Goal: Contribute content

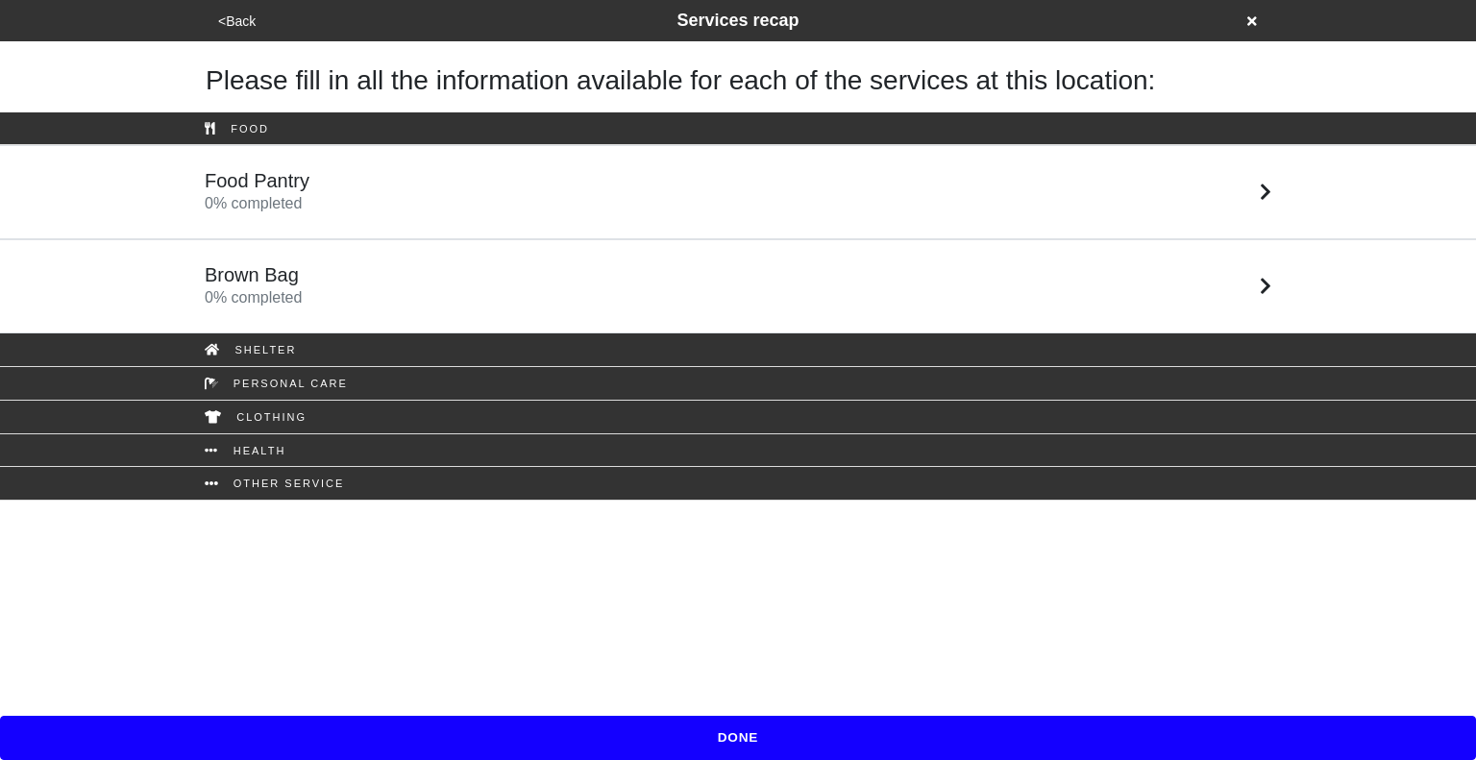
click at [524, 197] on div "Food Pantry 0 % completed" at bounding box center [737, 192] width 1095 height 46
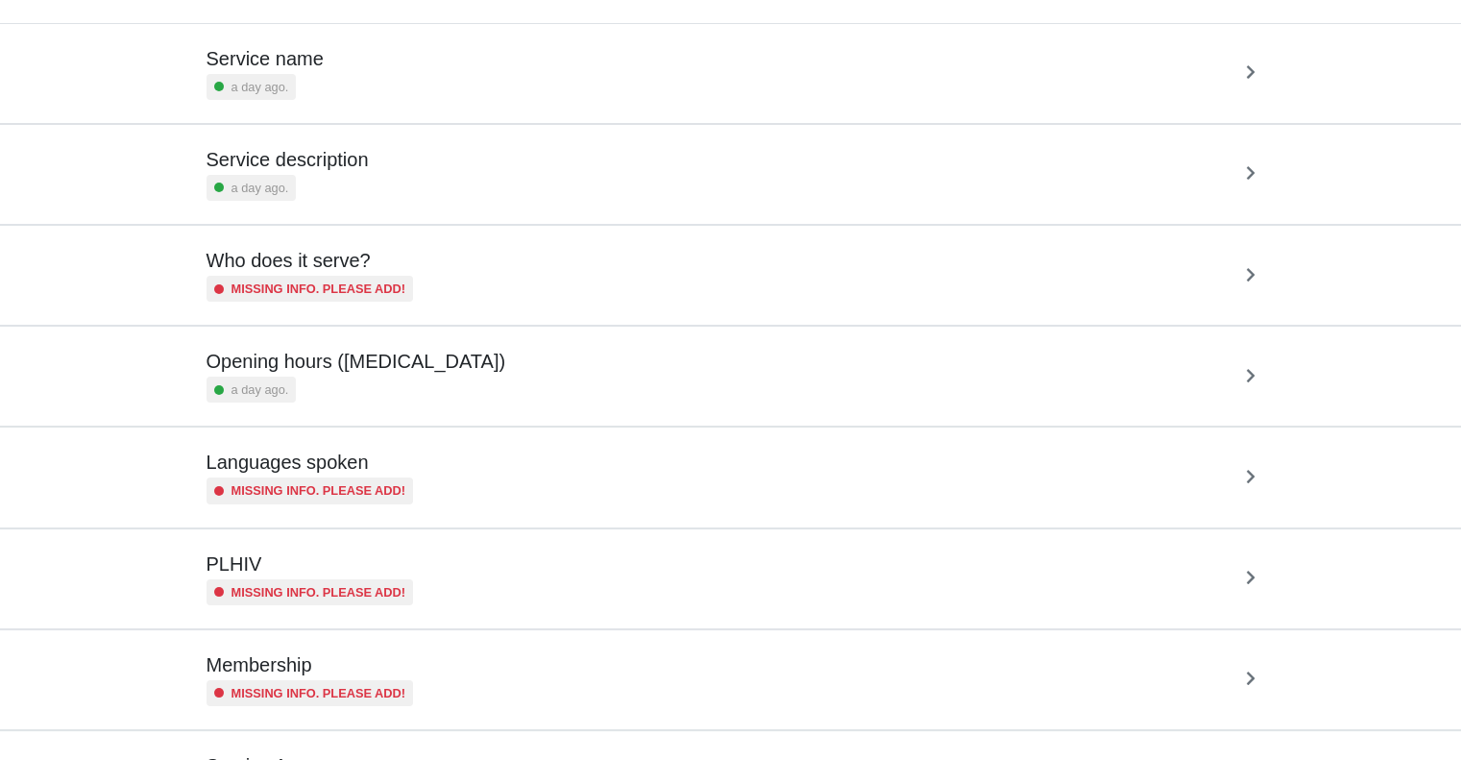
scroll to position [338, 0]
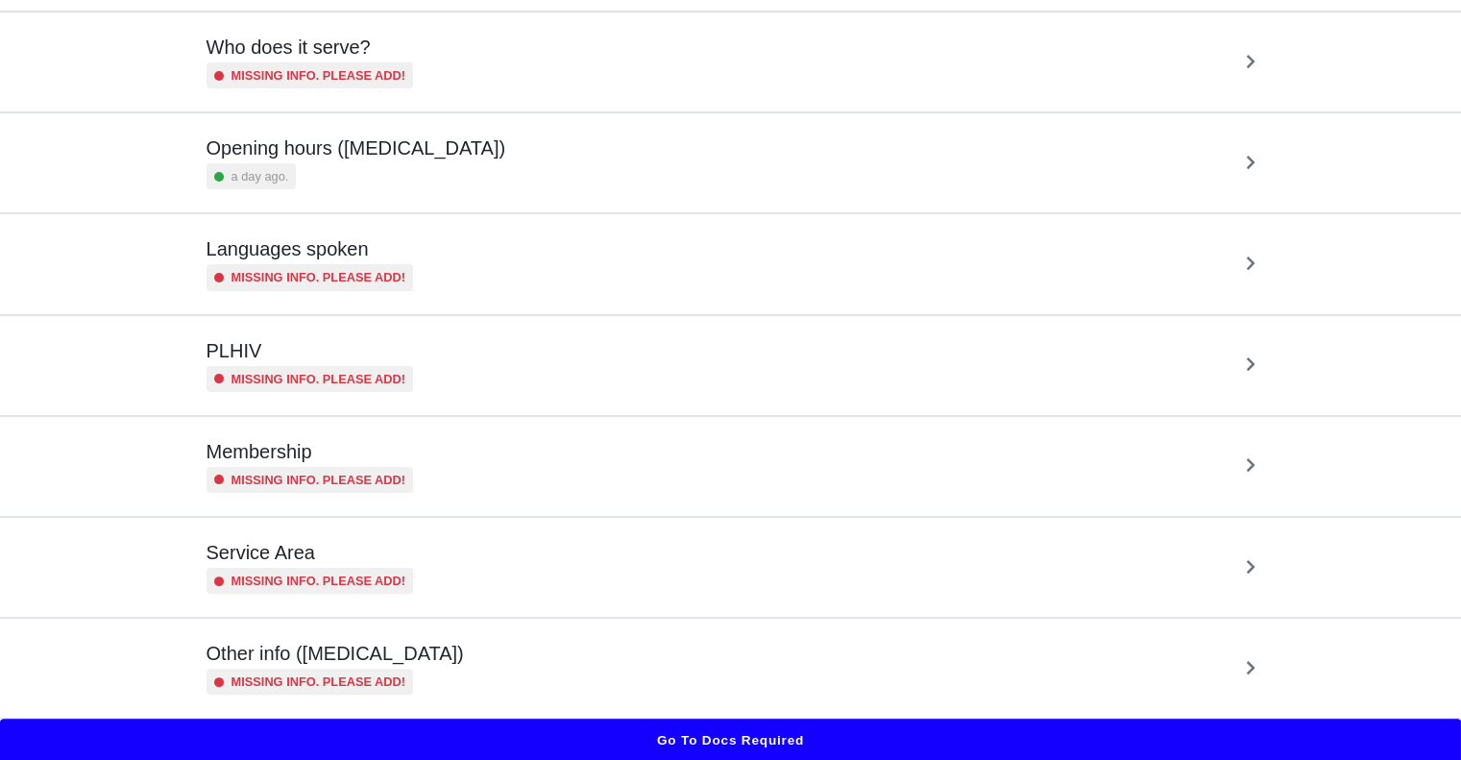
click at [471, 650] on div "Other info ([MEDICAL_DATA]) Missing info. Please add!" at bounding box center [731, 668] width 1049 height 53
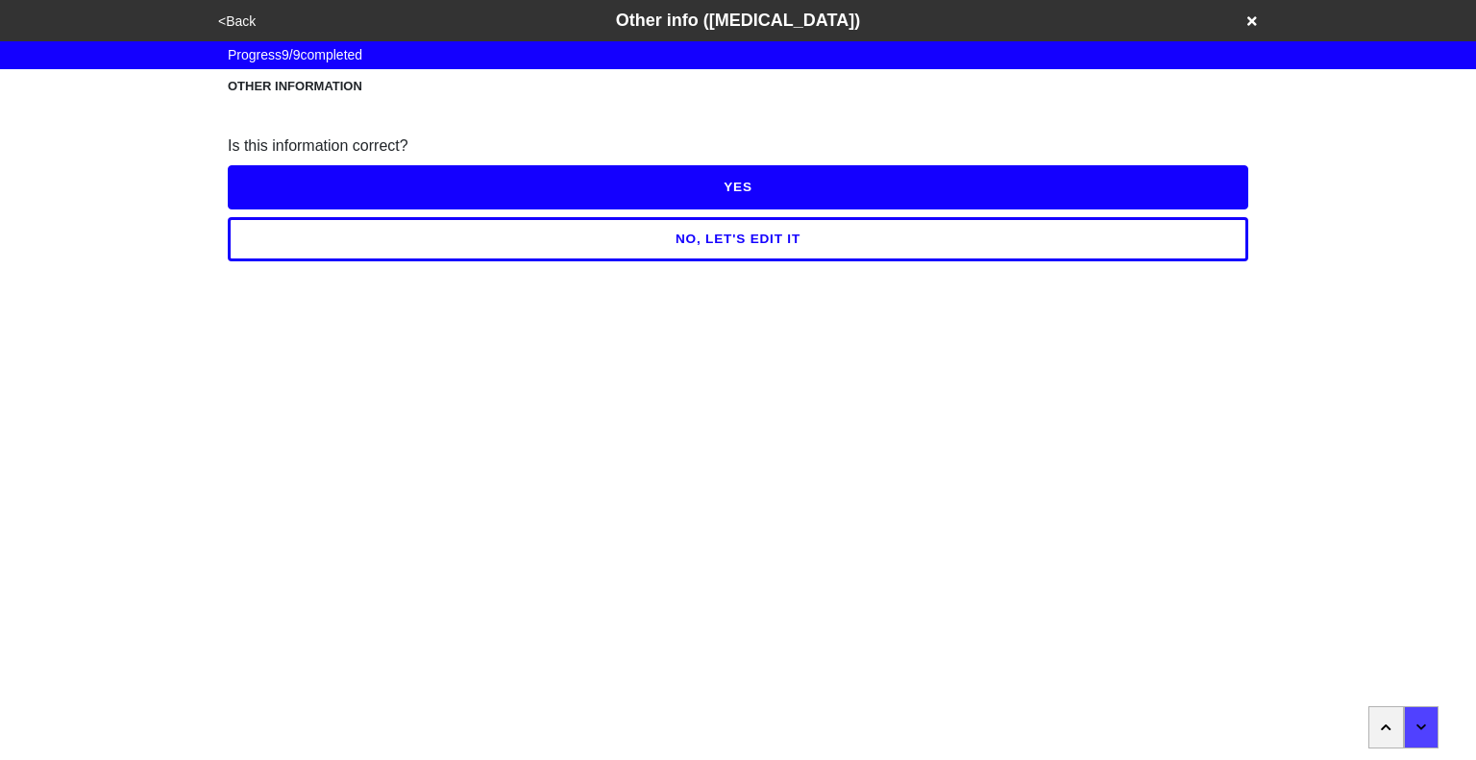
click at [1395, 733] on button "button" at bounding box center [1386, 727] width 36 height 42
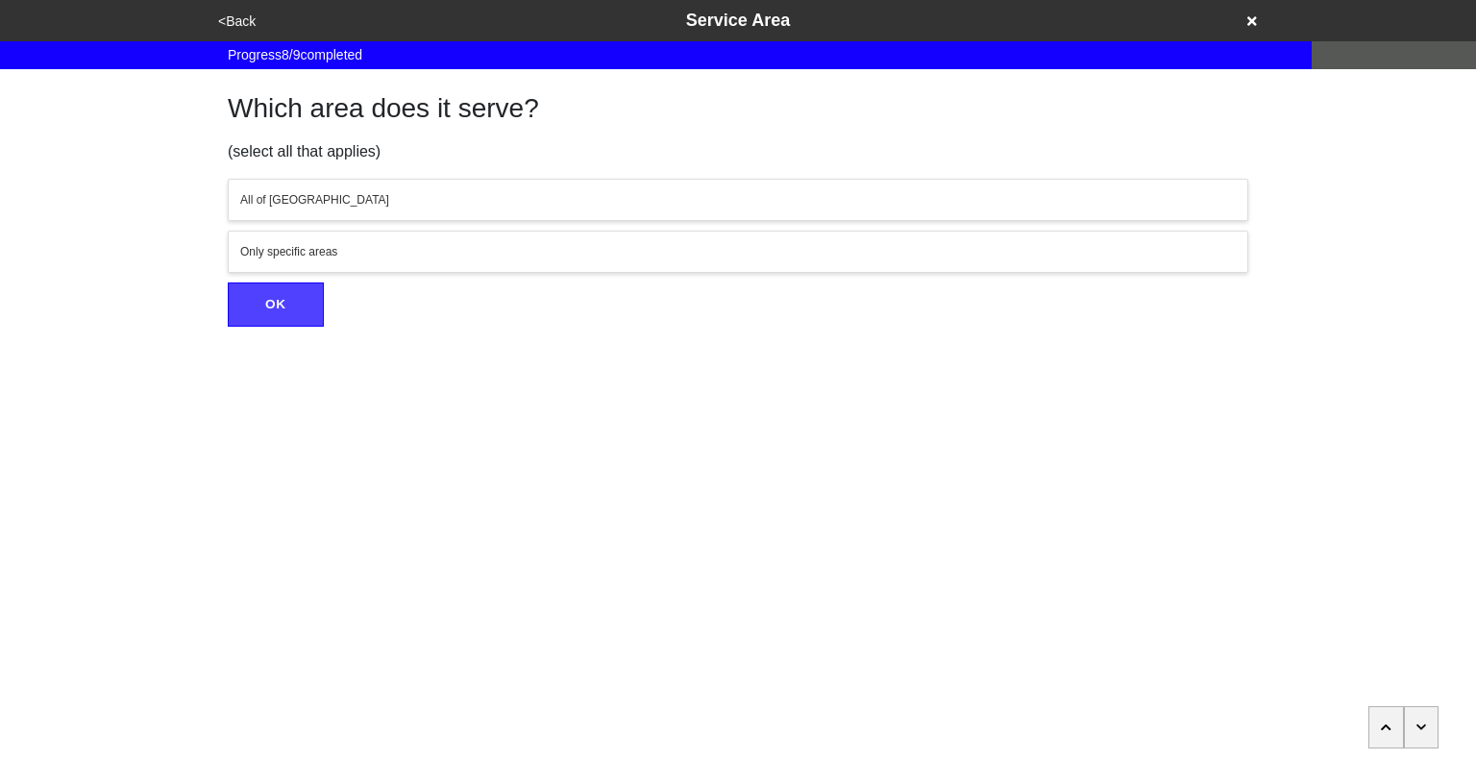
click at [1395, 733] on button "button" at bounding box center [1386, 727] width 36 height 42
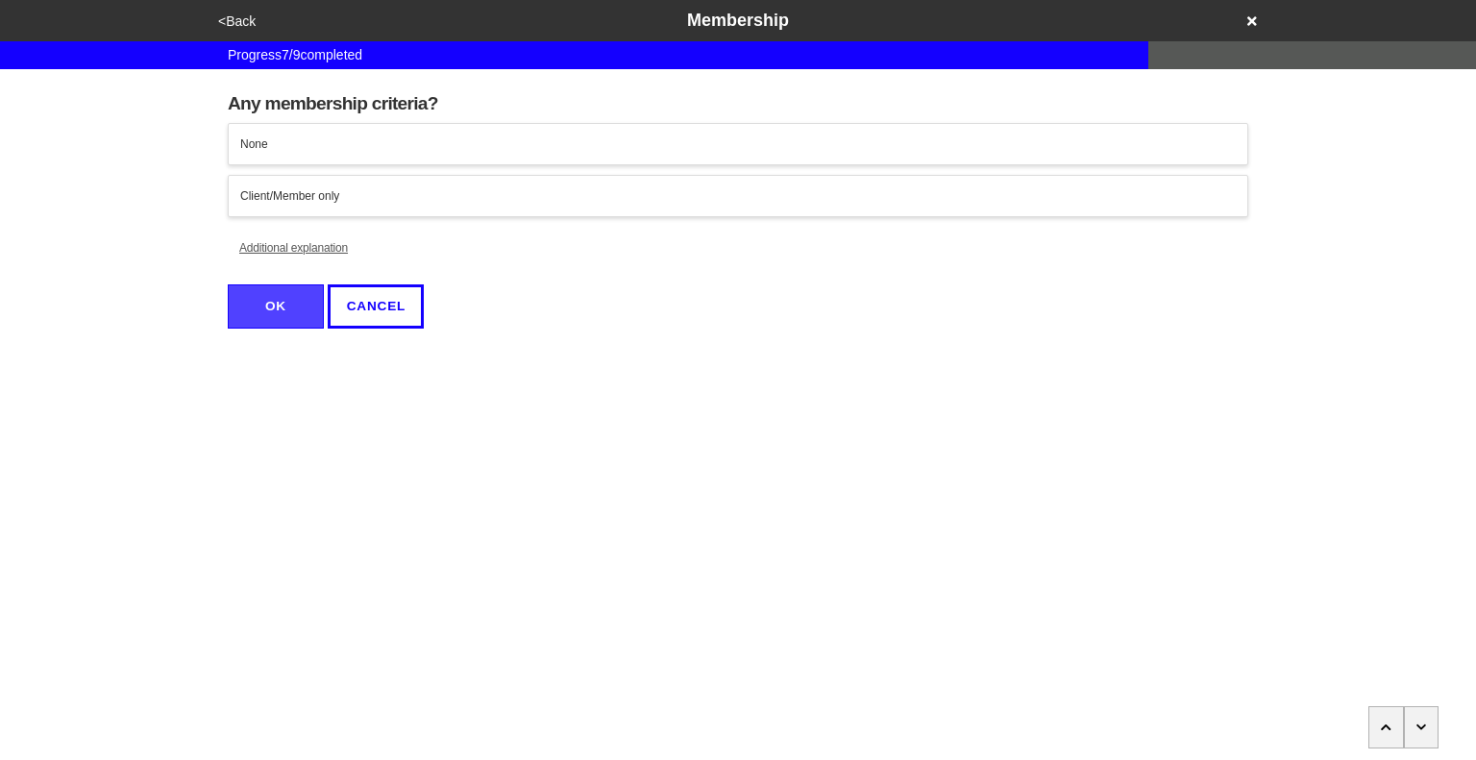
click at [1395, 733] on button "button" at bounding box center [1386, 727] width 36 height 42
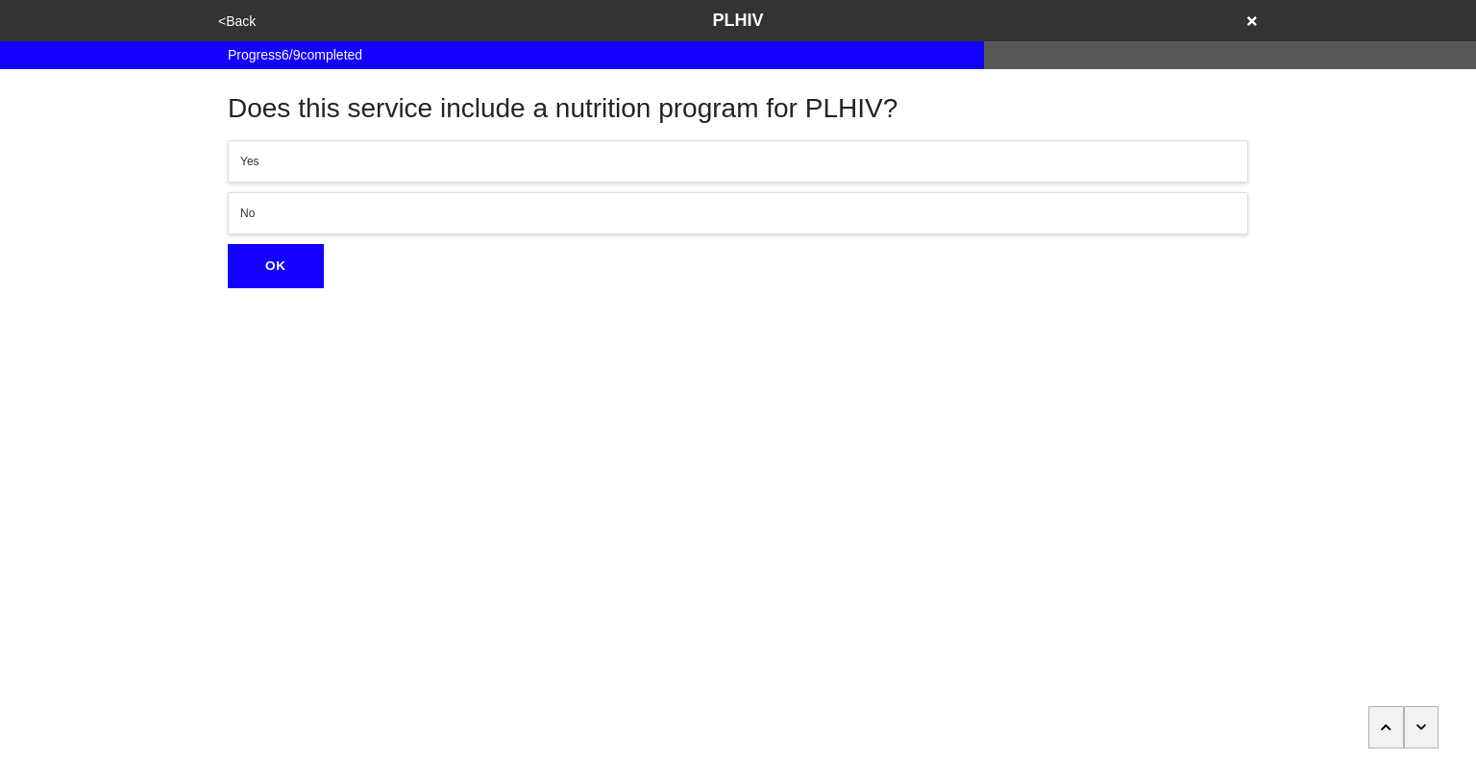
click at [1395, 733] on button "button" at bounding box center [1386, 727] width 36 height 42
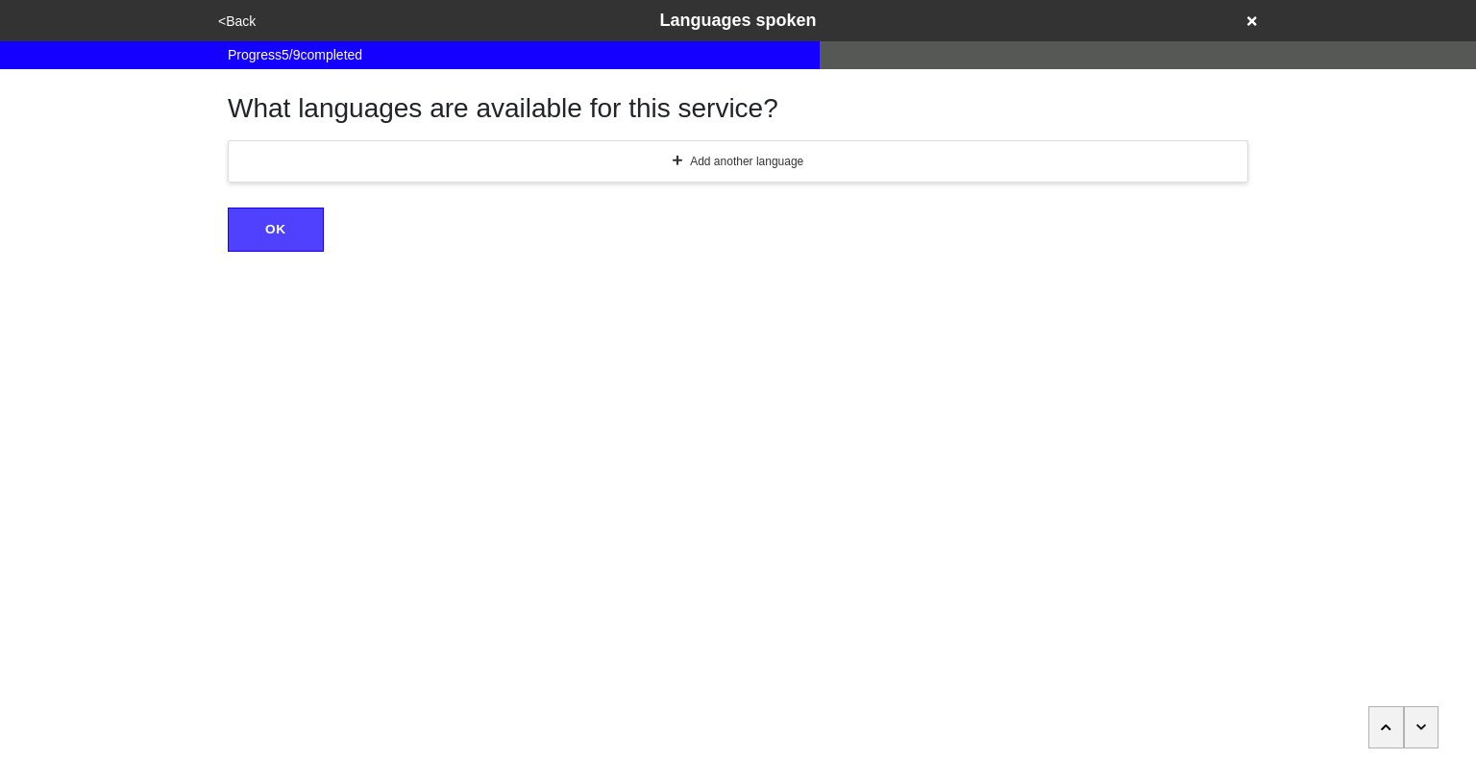
click at [1395, 733] on button "button" at bounding box center [1386, 727] width 36 height 42
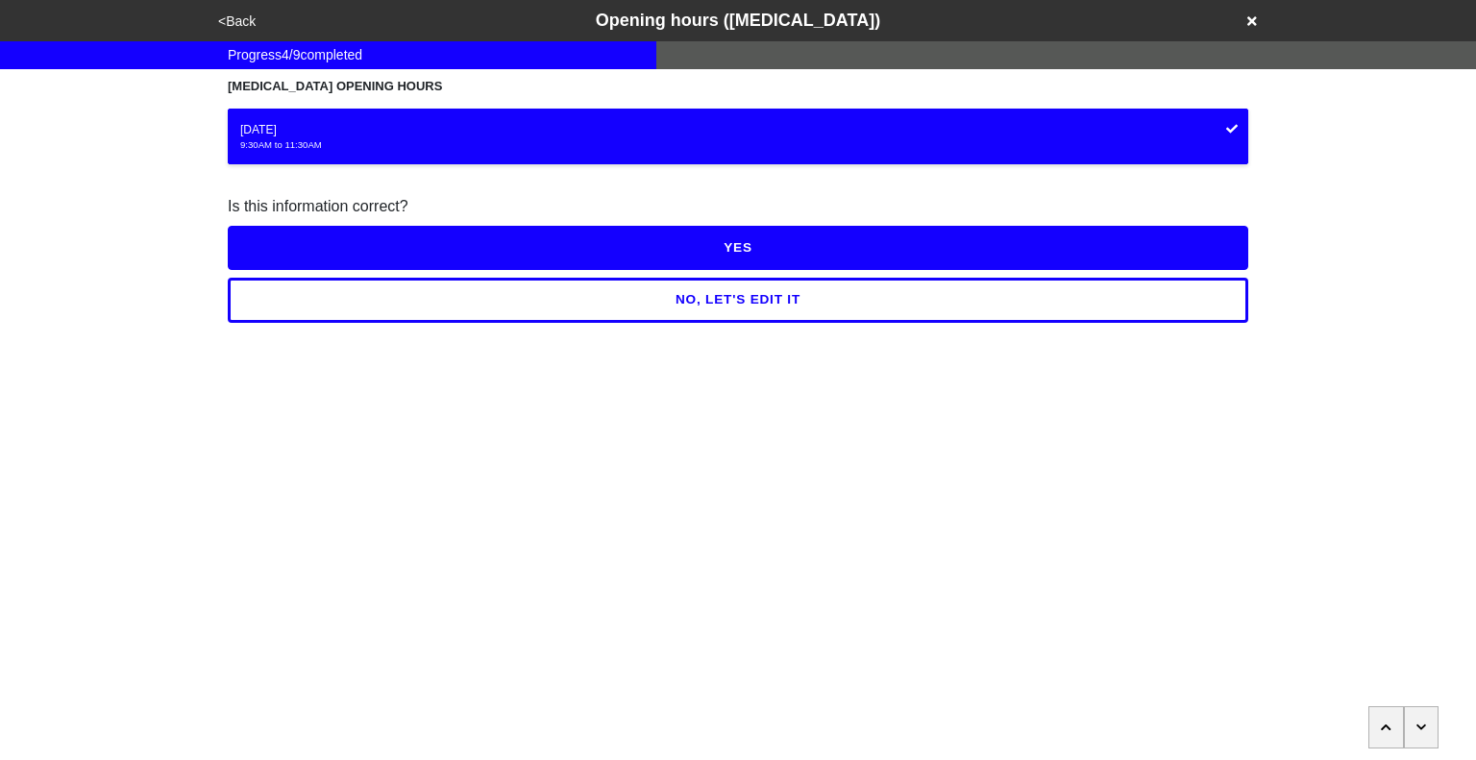
click at [1395, 733] on button "button" at bounding box center [1386, 727] width 36 height 42
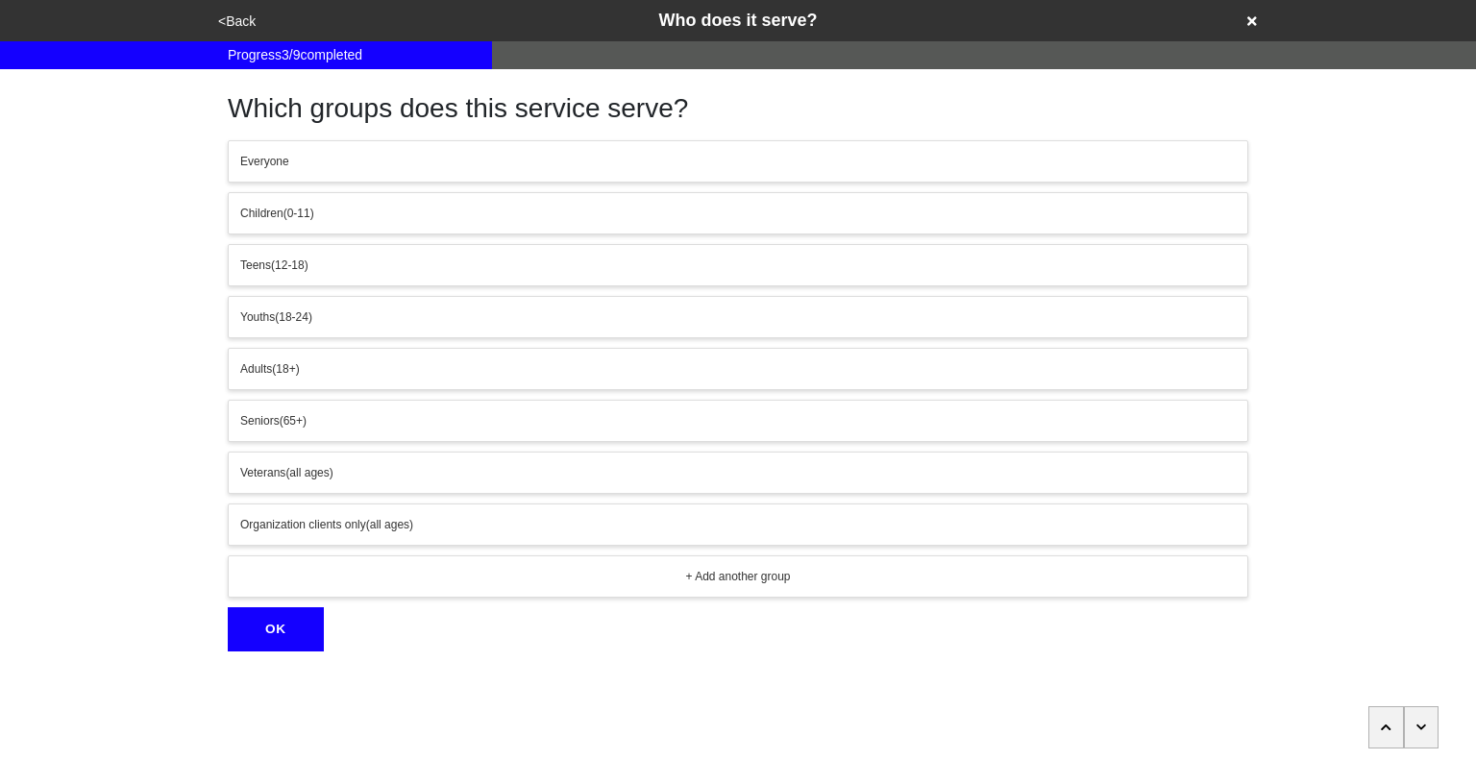
click at [1395, 733] on button "button" at bounding box center [1386, 727] width 36 height 42
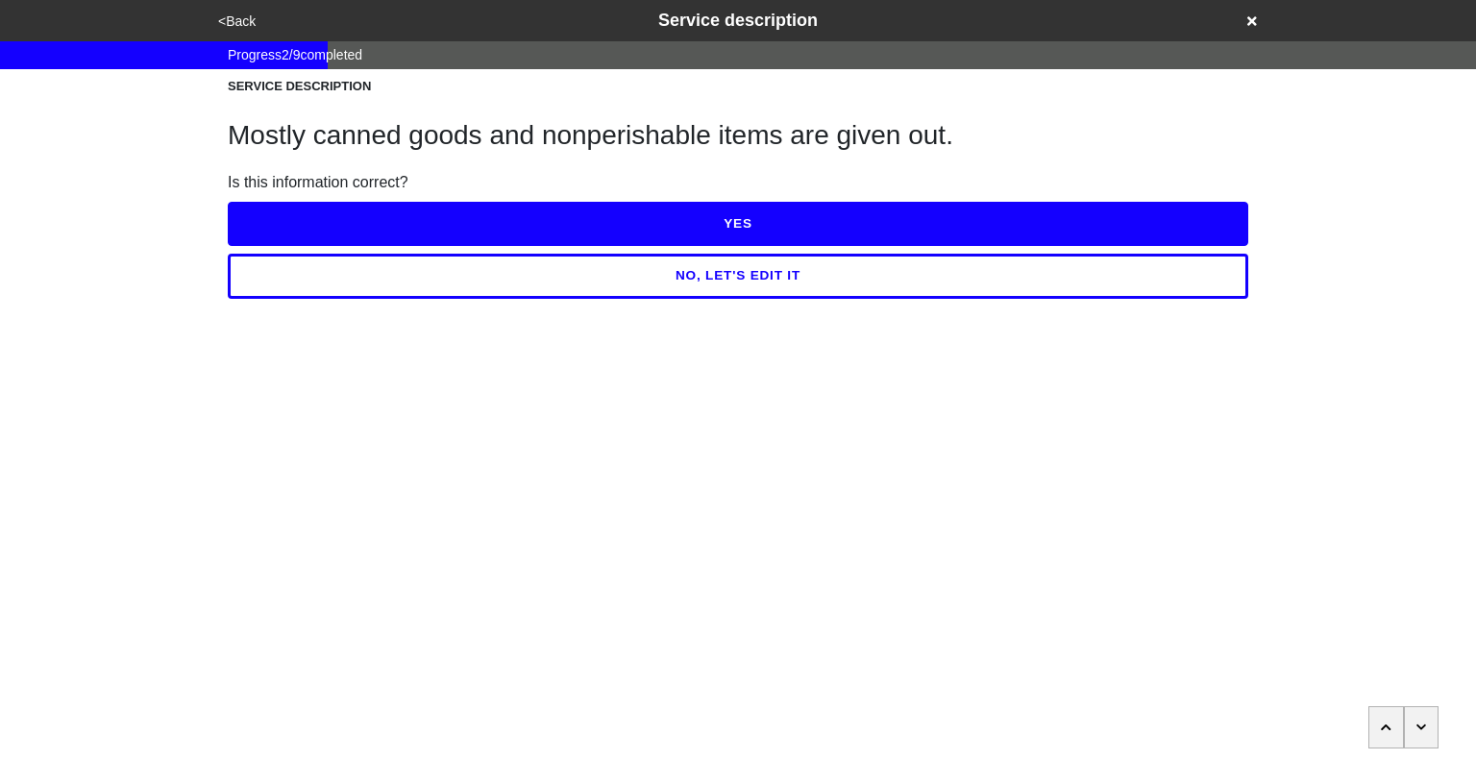
click at [821, 279] on button "NO, LET'S EDIT IT" at bounding box center [738, 276] width 1020 height 44
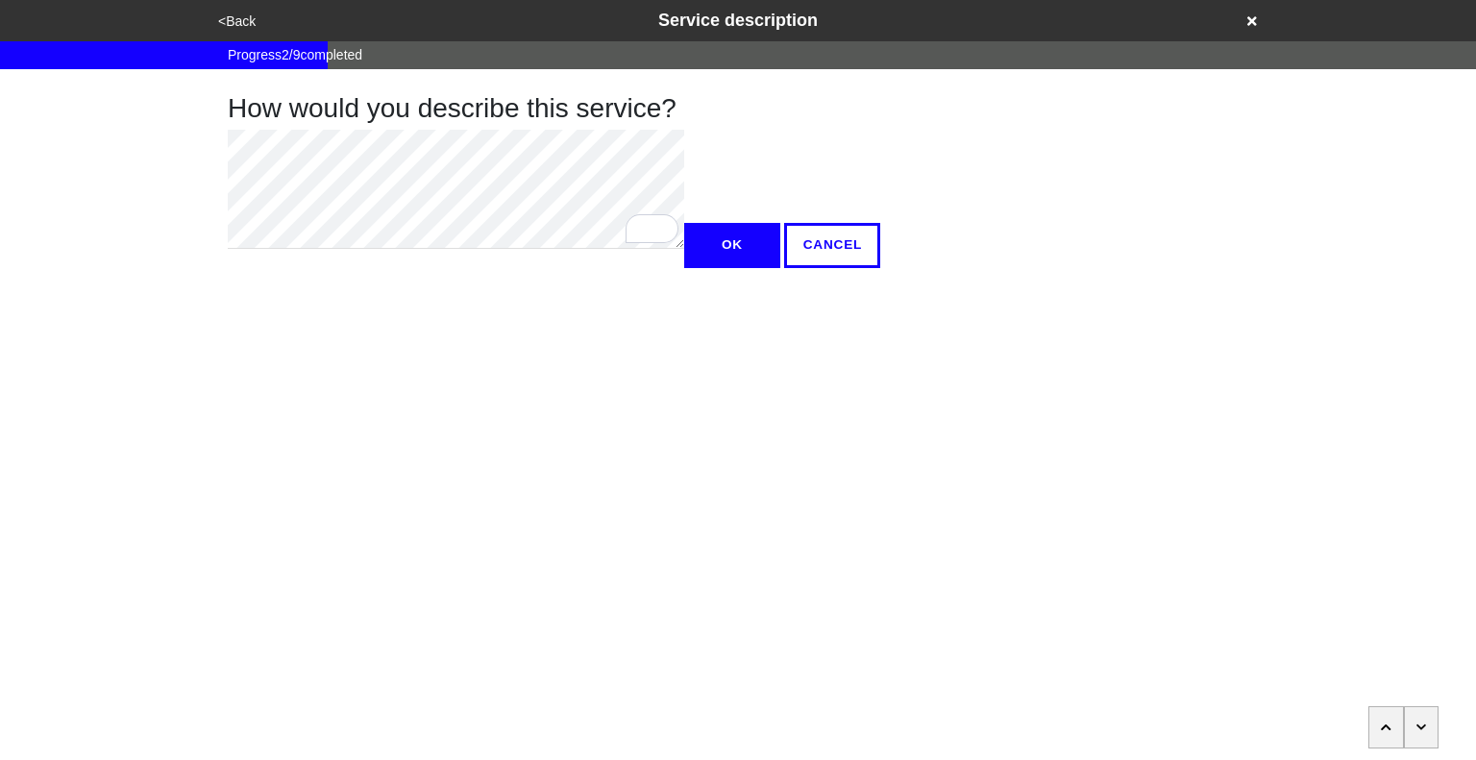
click at [684, 267] on button "OK" at bounding box center [732, 245] width 96 height 44
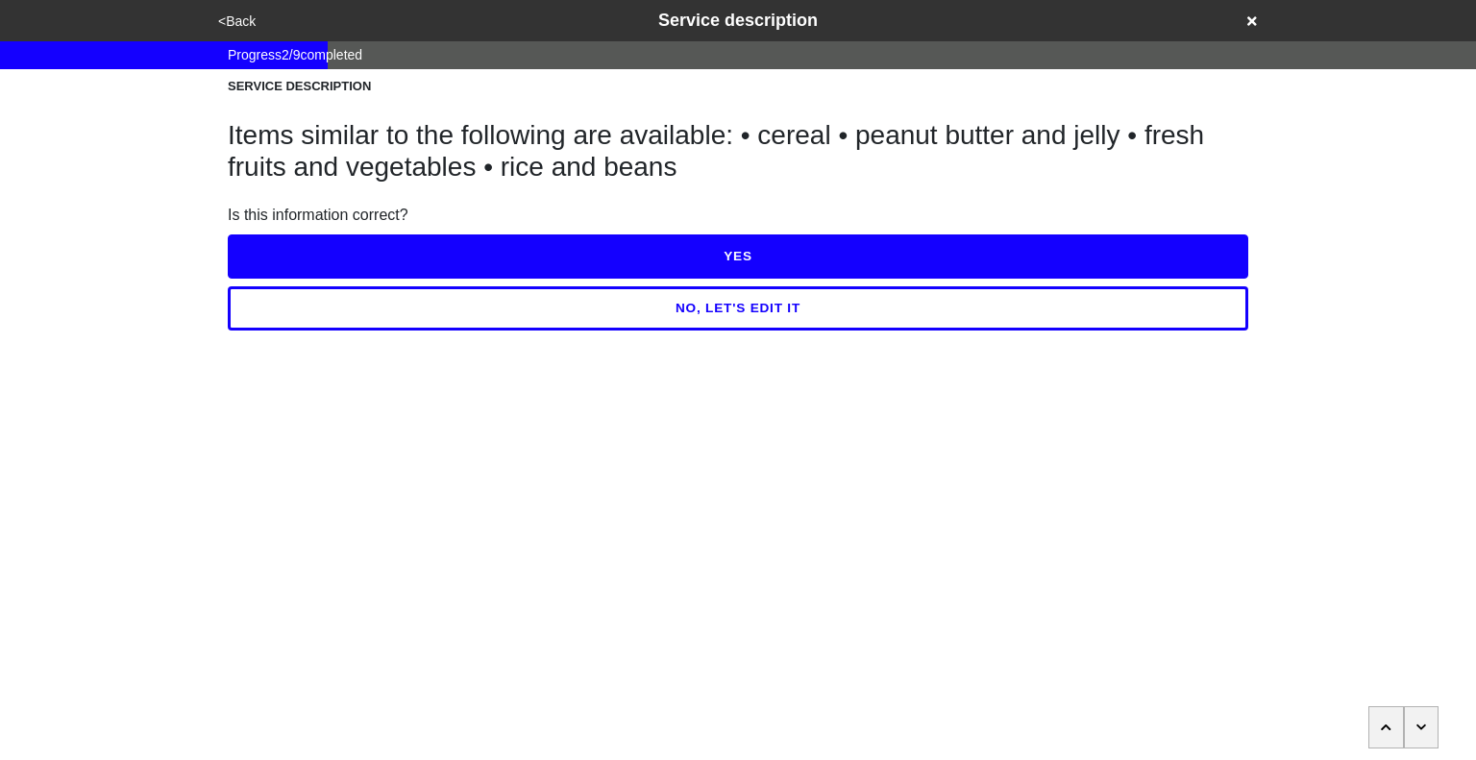
click at [719, 261] on button "YES" at bounding box center [738, 256] width 1020 height 44
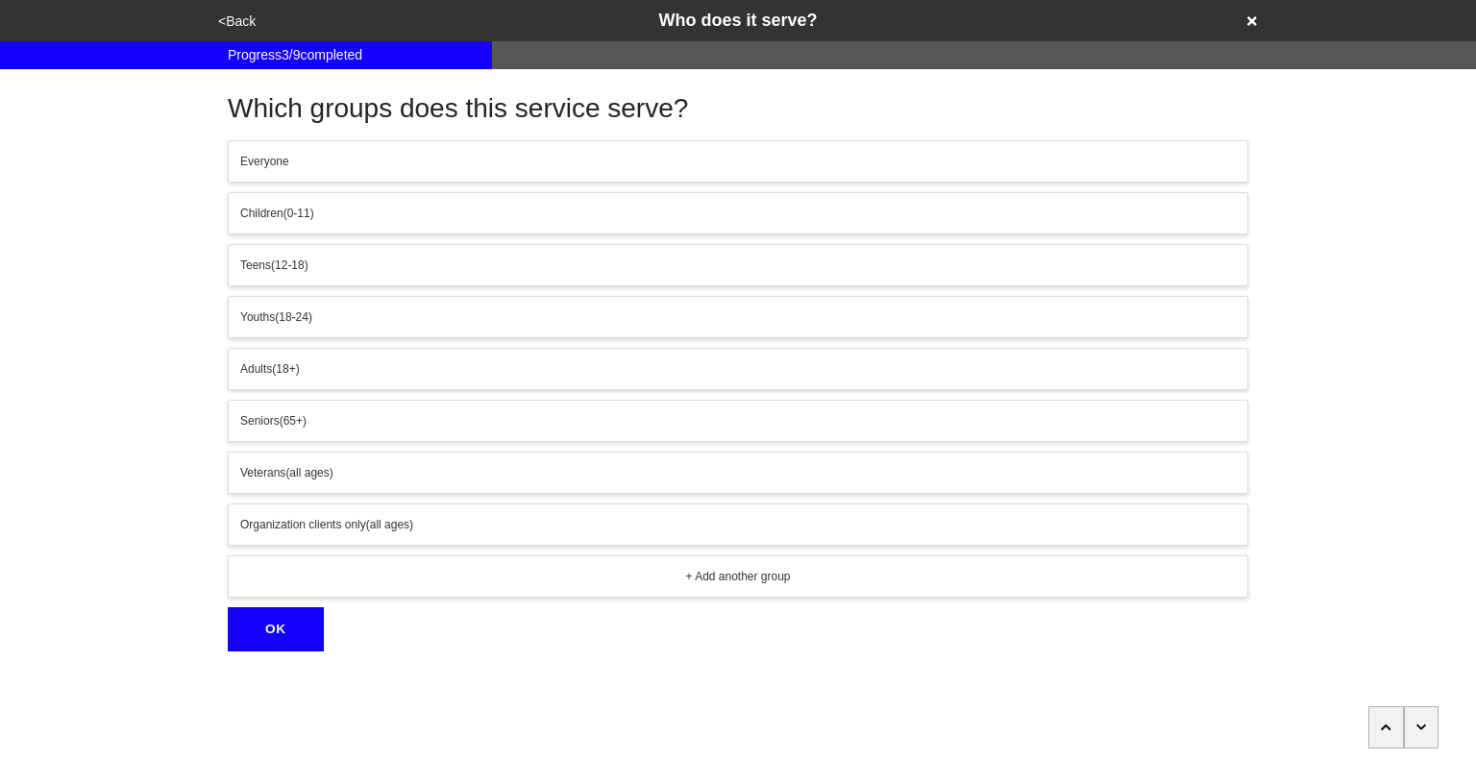
click at [1421, 709] on button "button" at bounding box center [1422, 727] width 36 height 42
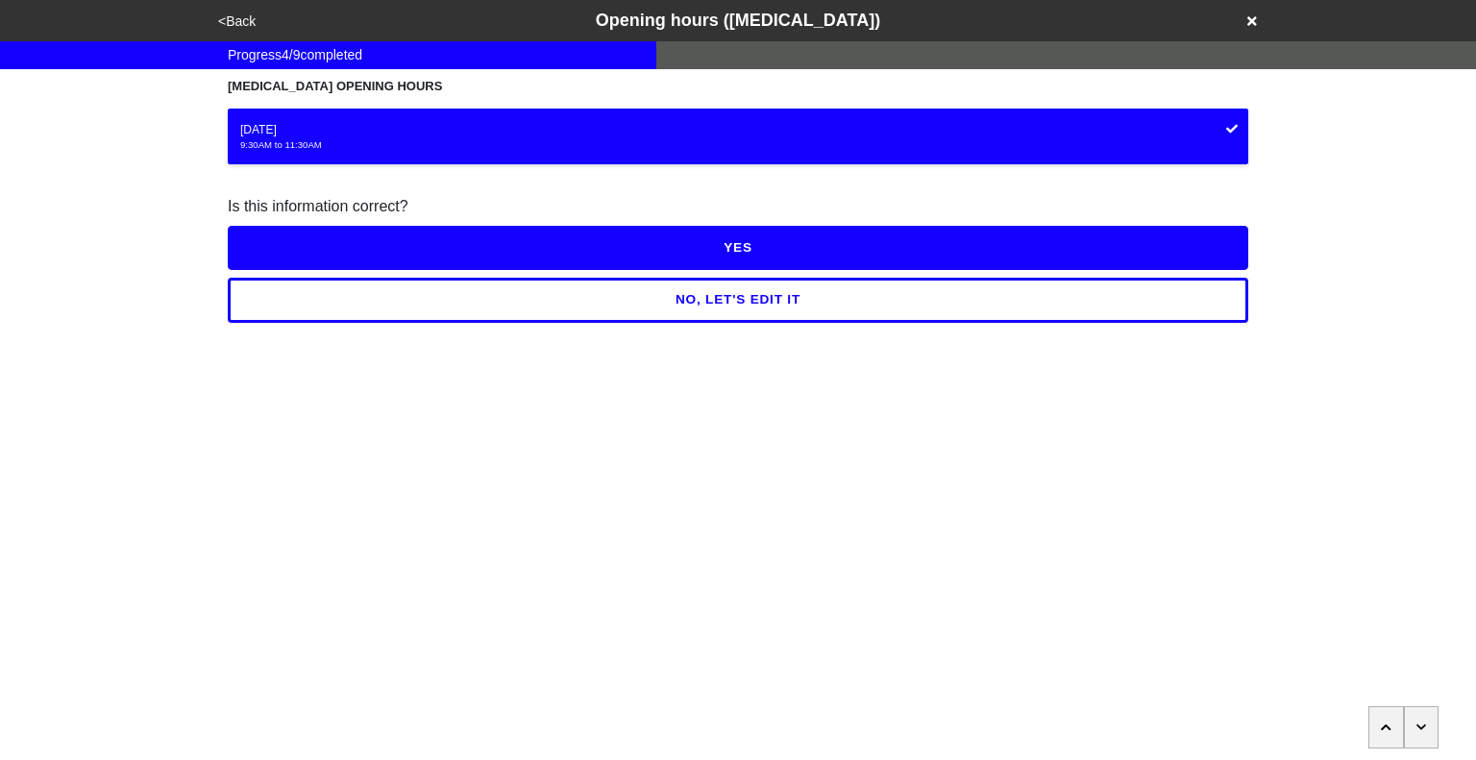
click at [1421, 709] on button "button" at bounding box center [1422, 727] width 36 height 42
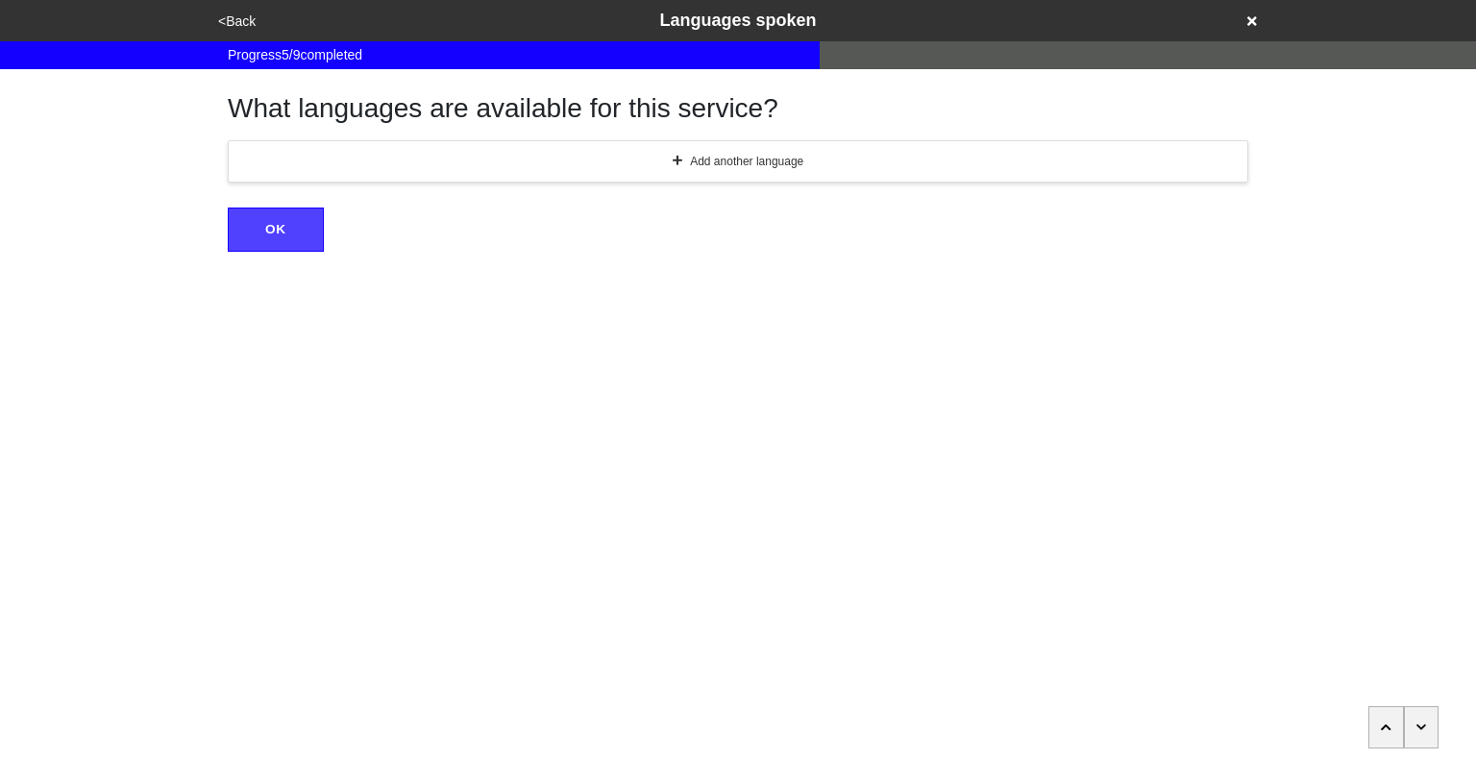
click at [1421, 709] on button "button" at bounding box center [1422, 727] width 36 height 42
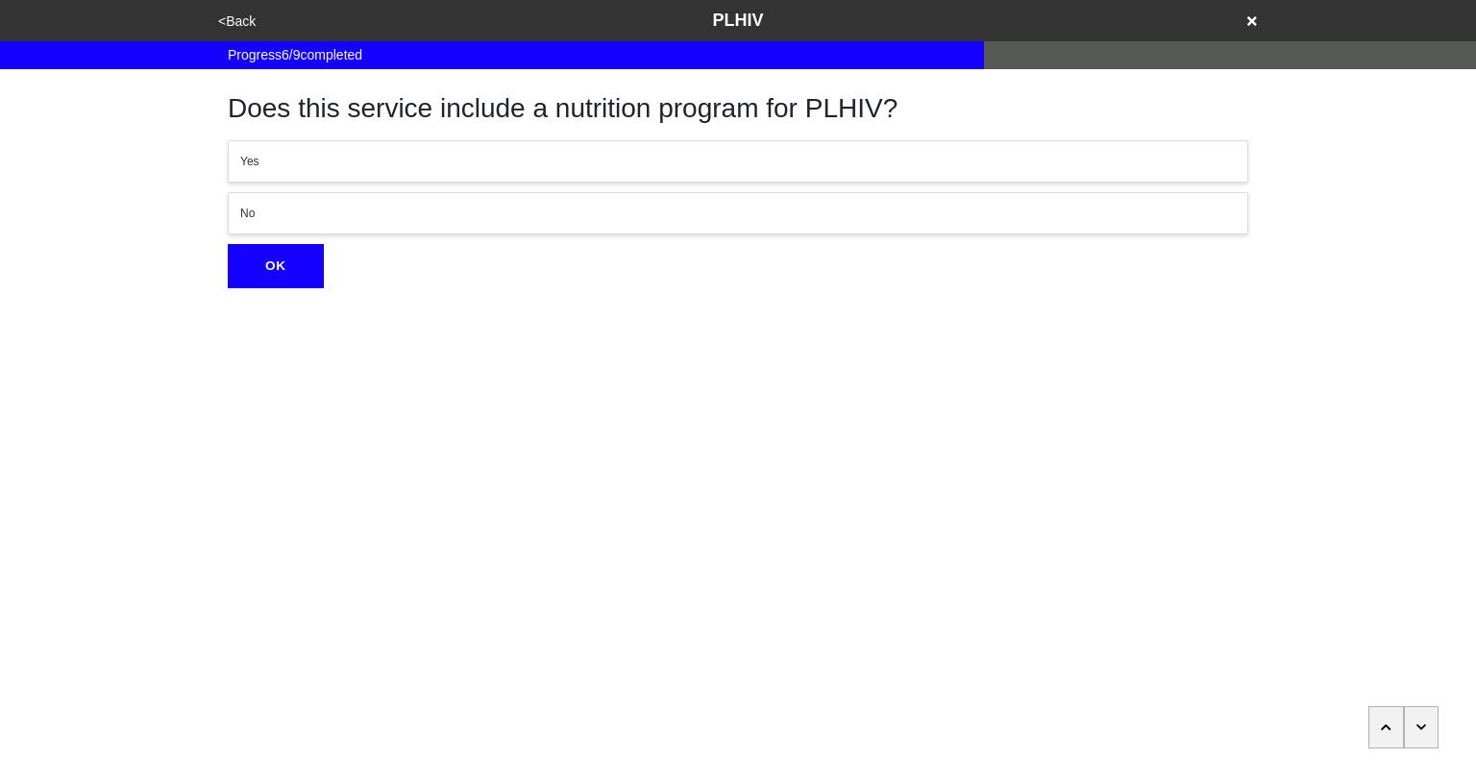
click at [1421, 709] on button "button" at bounding box center [1422, 727] width 36 height 42
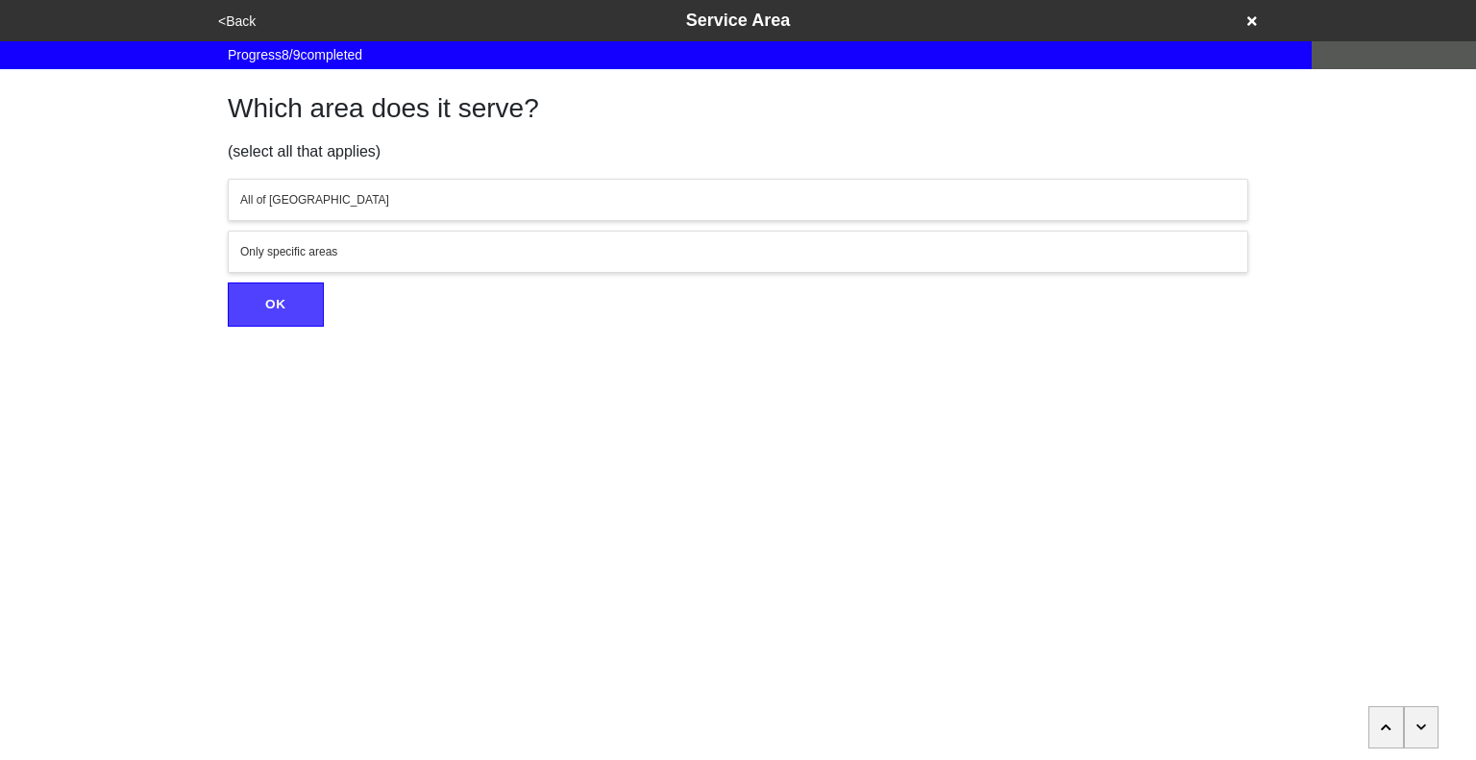
click at [1421, 709] on button "button" at bounding box center [1422, 727] width 36 height 42
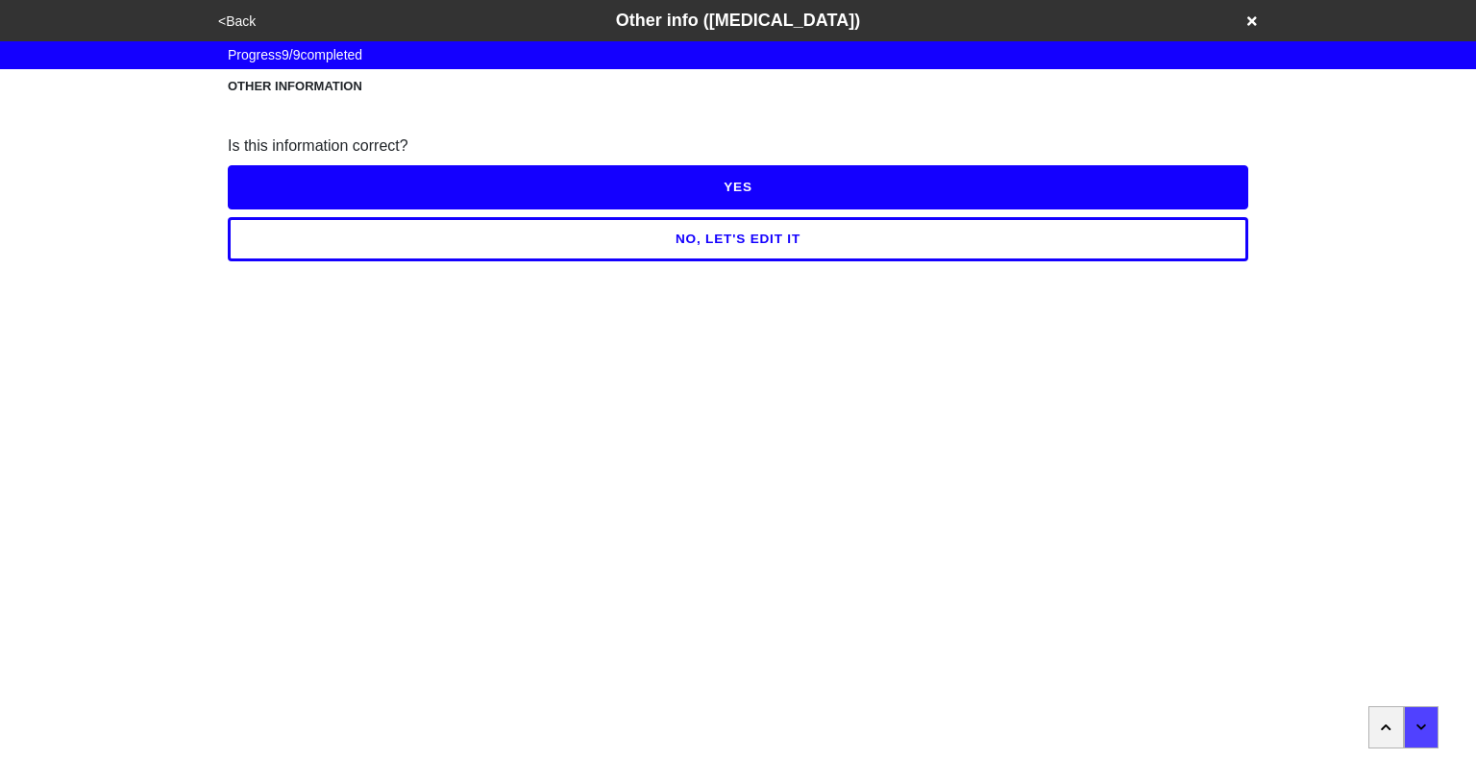
click at [750, 187] on button "YES" at bounding box center [738, 187] width 1020 height 44
type textarea "x"
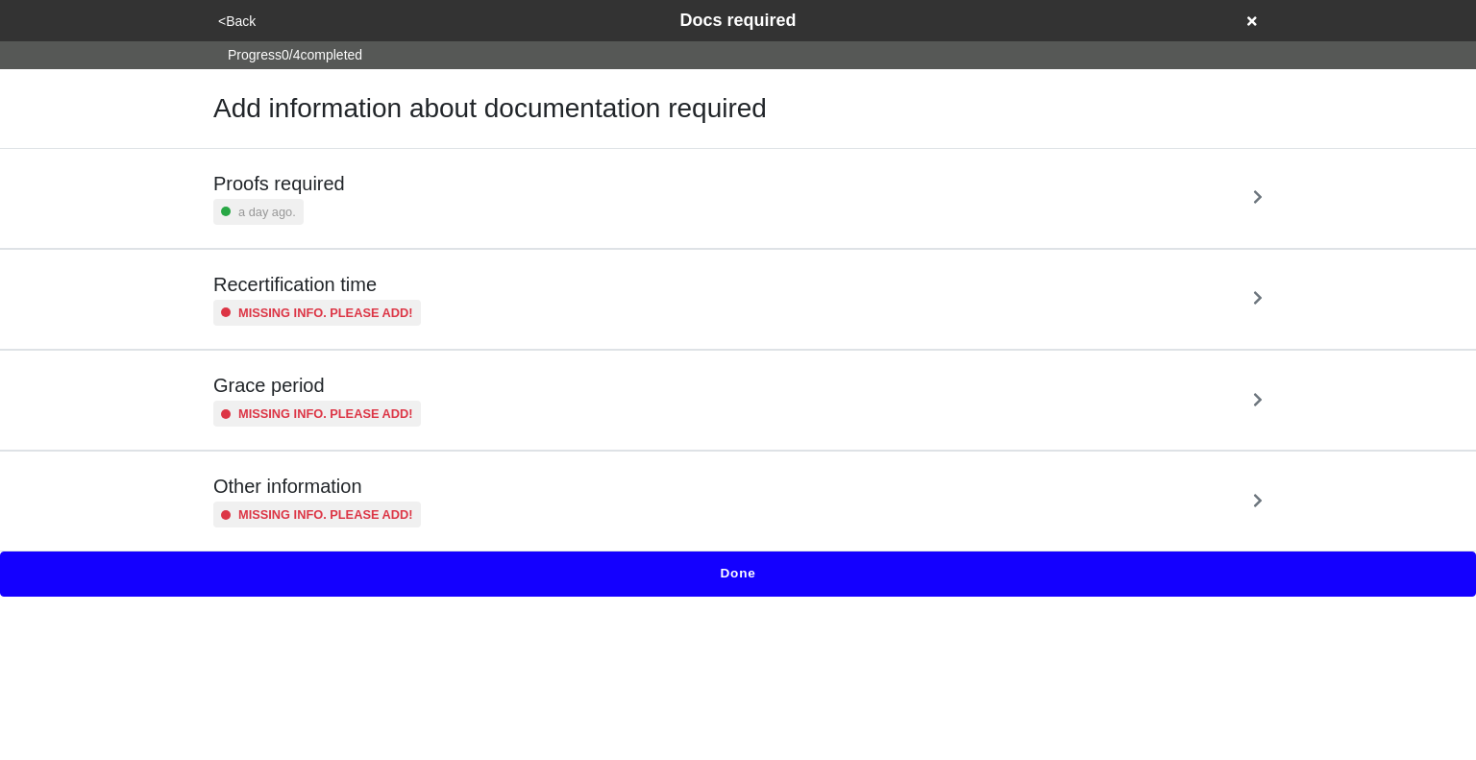
click at [733, 576] on button "Done" at bounding box center [738, 574] width 1476 height 44
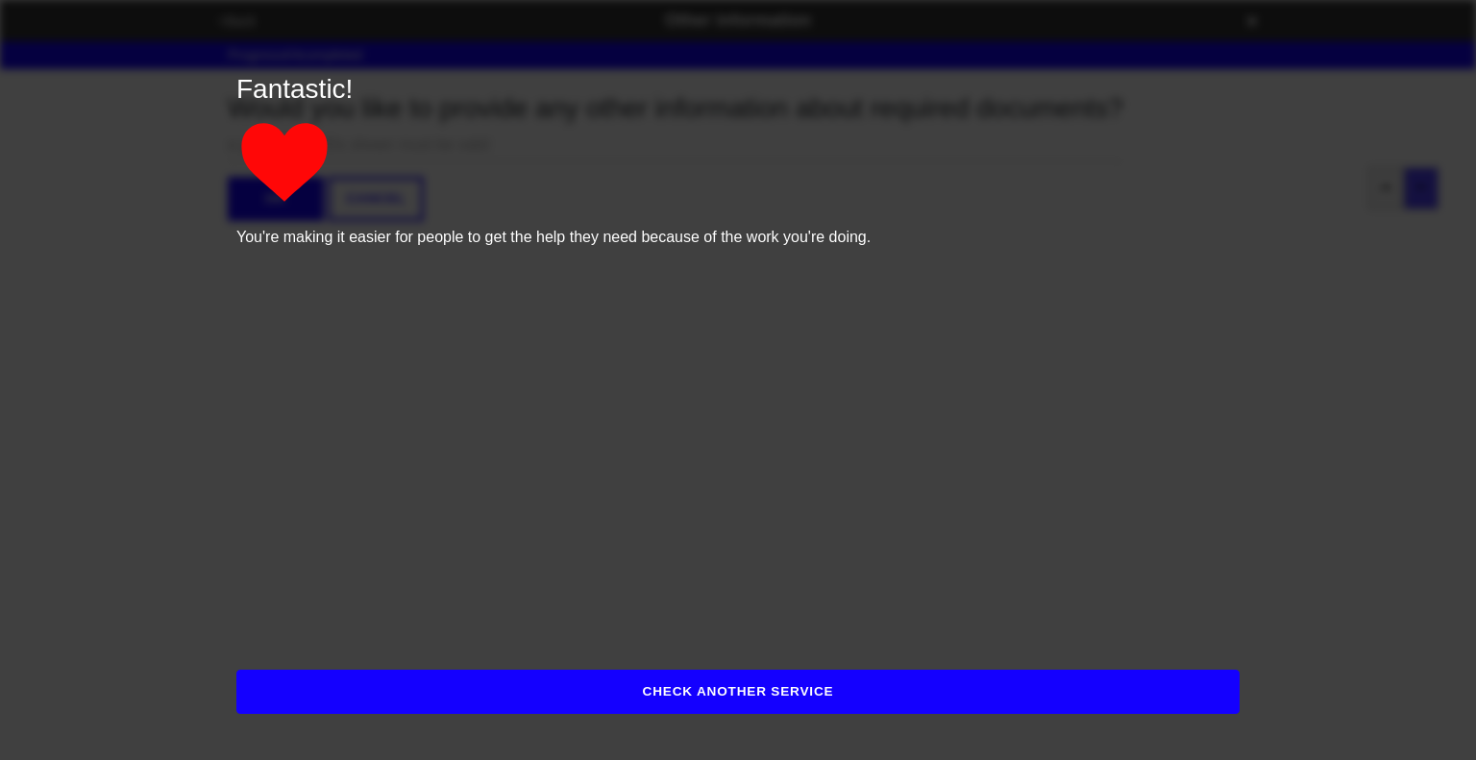
click at [772, 682] on button "CHECK ANOTHER SERVICE" at bounding box center [737, 692] width 1003 height 44
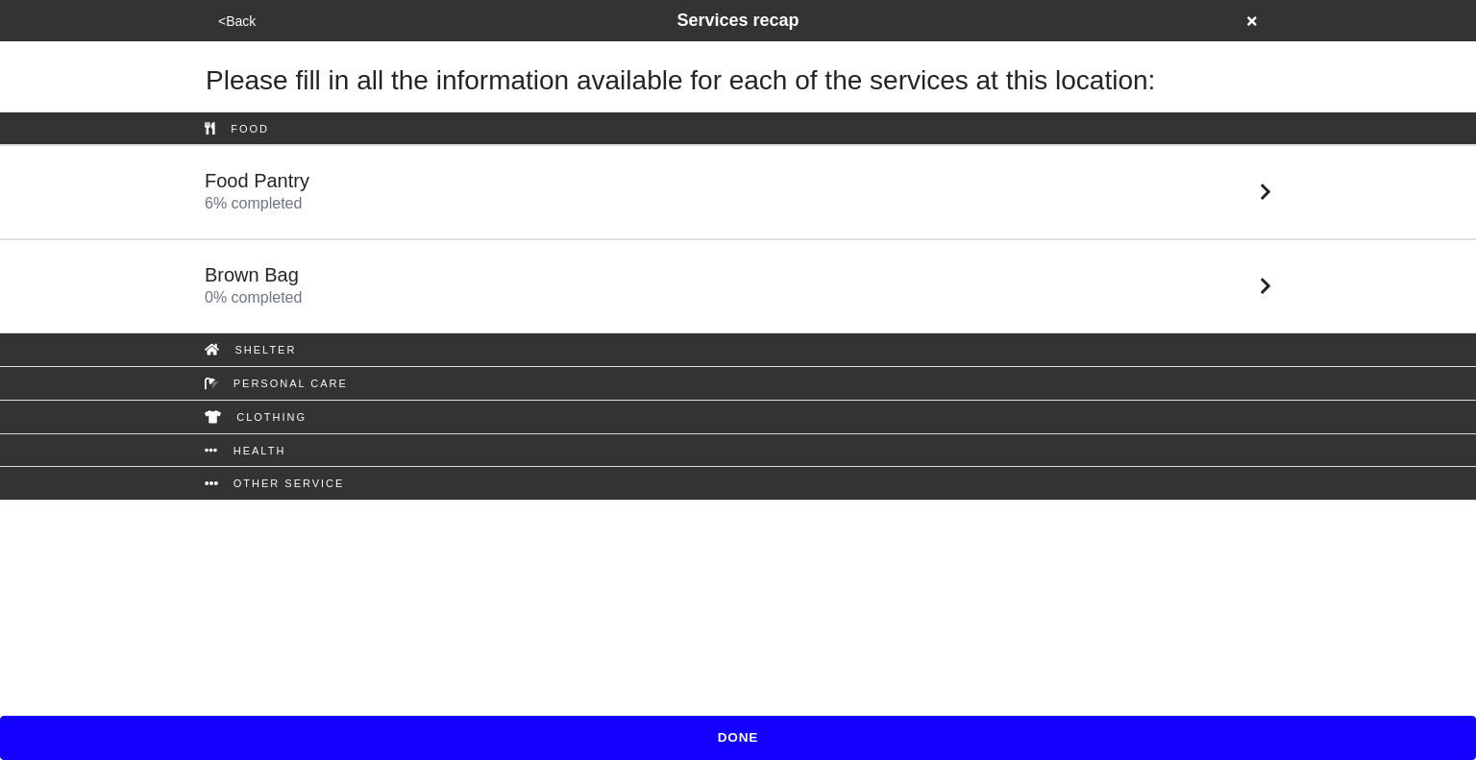
click at [534, 286] on div "Brown Bag 0 % completed" at bounding box center [737, 286] width 1095 height 46
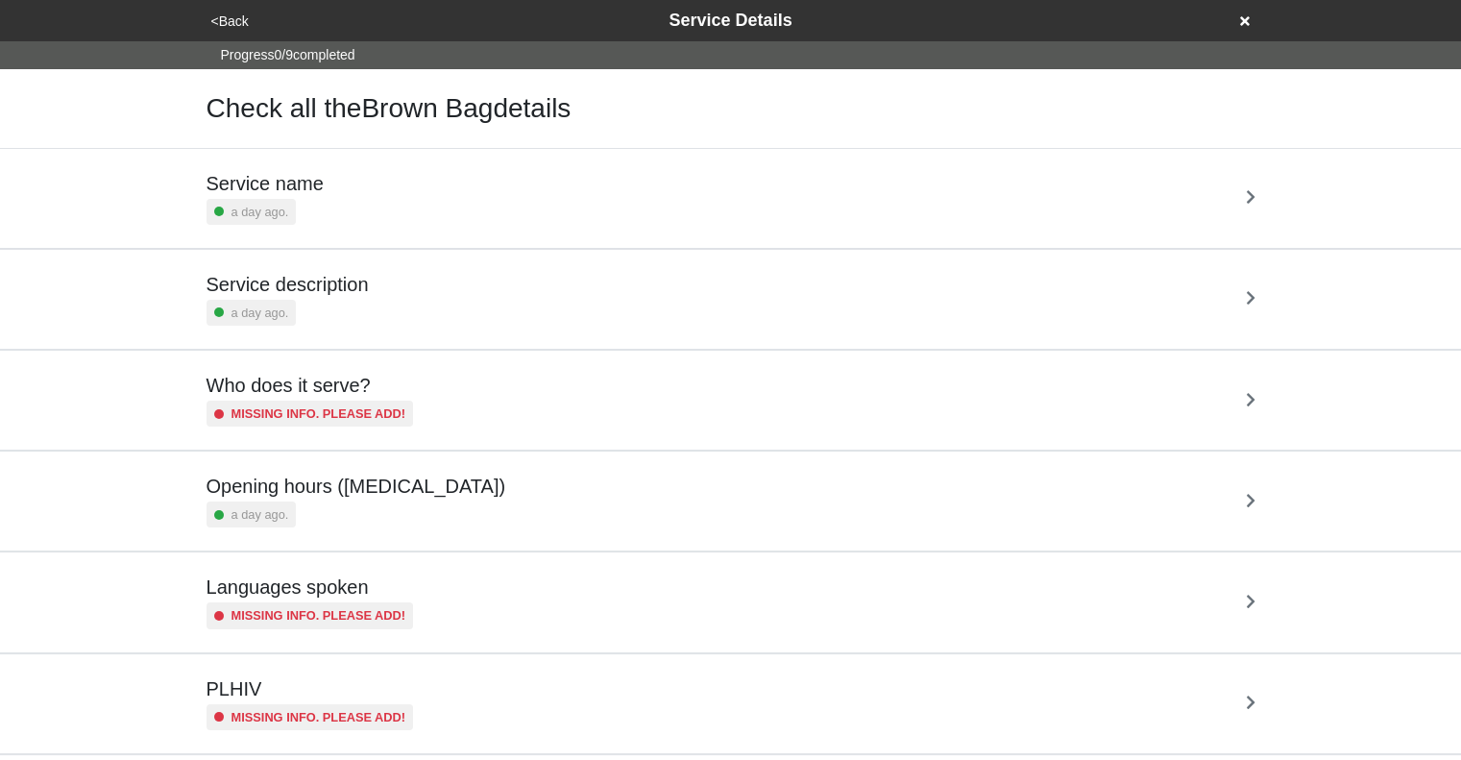
click at [485, 208] on div "Service name a day ago." at bounding box center [731, 198] width 1049 height 53
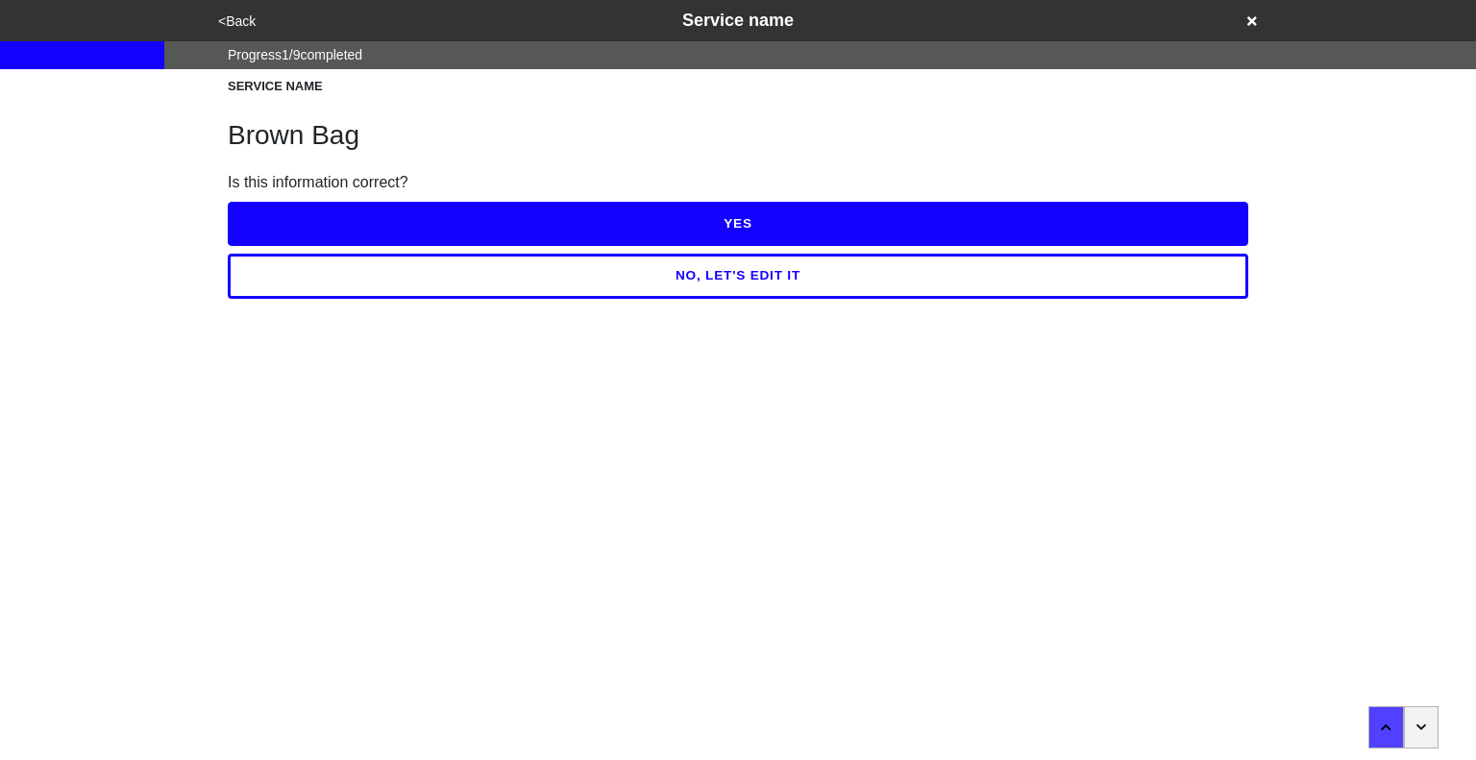
click at [692, 276] on button "NO, LET'S EDIT IT" at bounding box center [738, 276] width 1020 height 44
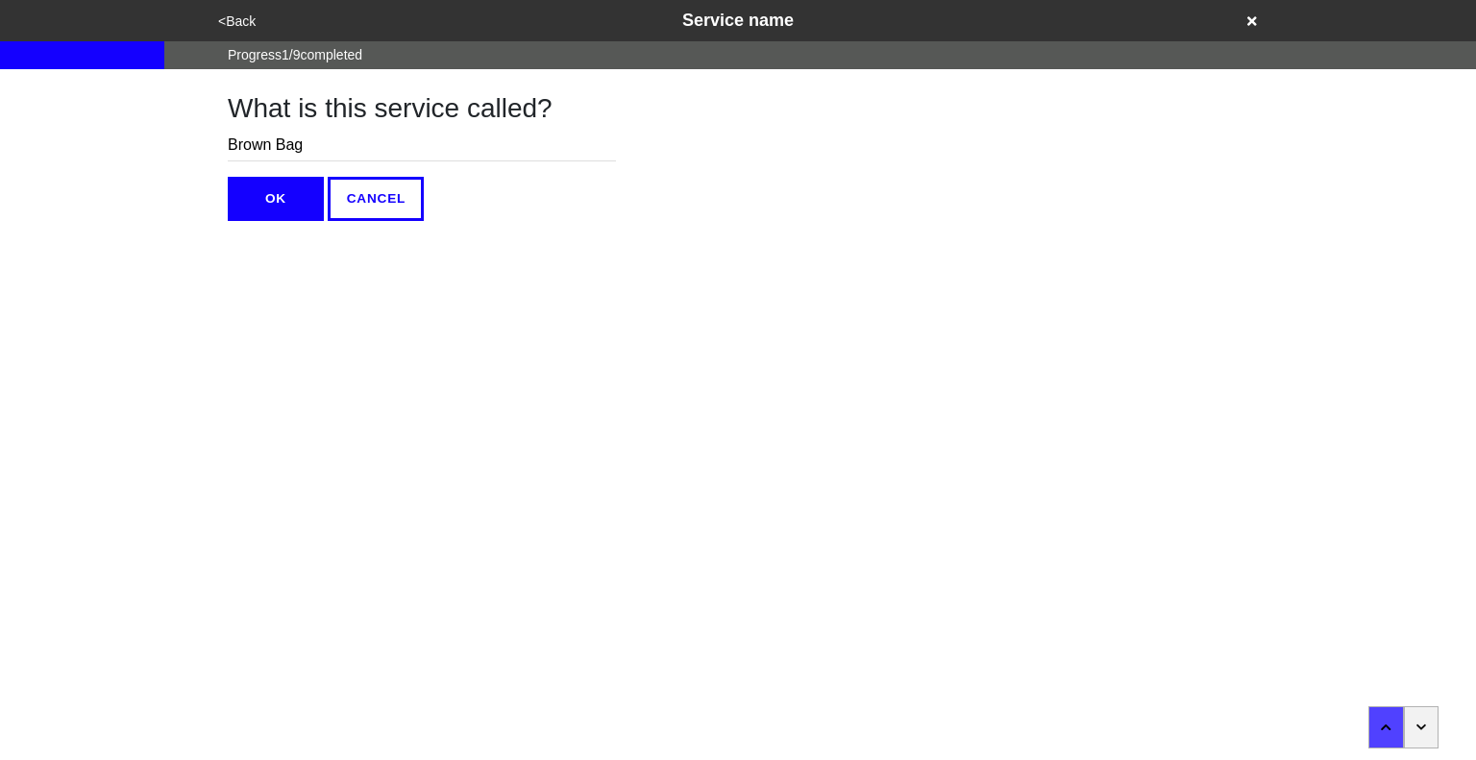
click at [321, 147] on input "Brown Bag" at bounding box center [422, 146] width 388 height 32
type input "Grab-and-go meal"
click at [279, 203] on button "OK" at bounding box center [276, 199] width 96 height 44
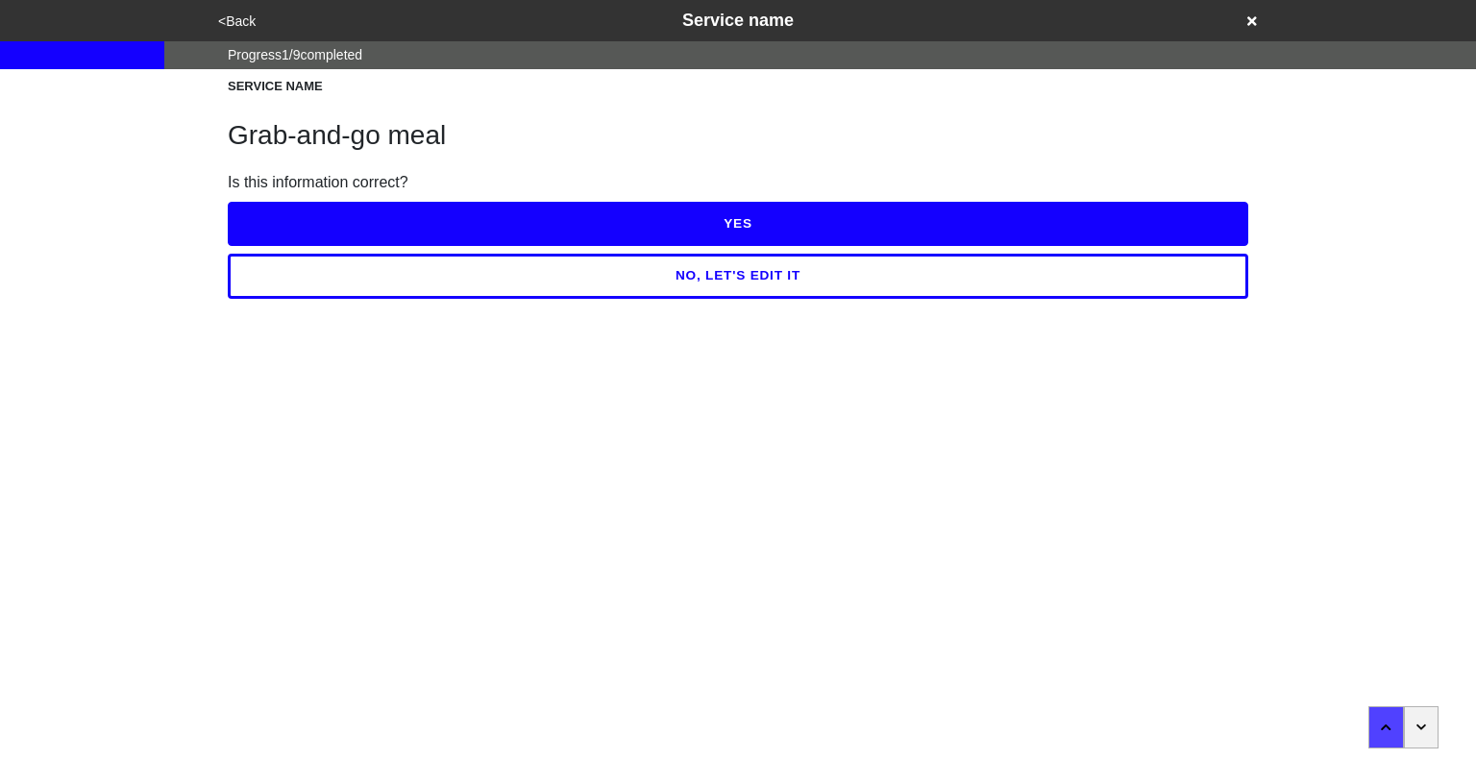
click at [533, 227] on button "YES" at bounding box center [738, 224] width 1020 height 44
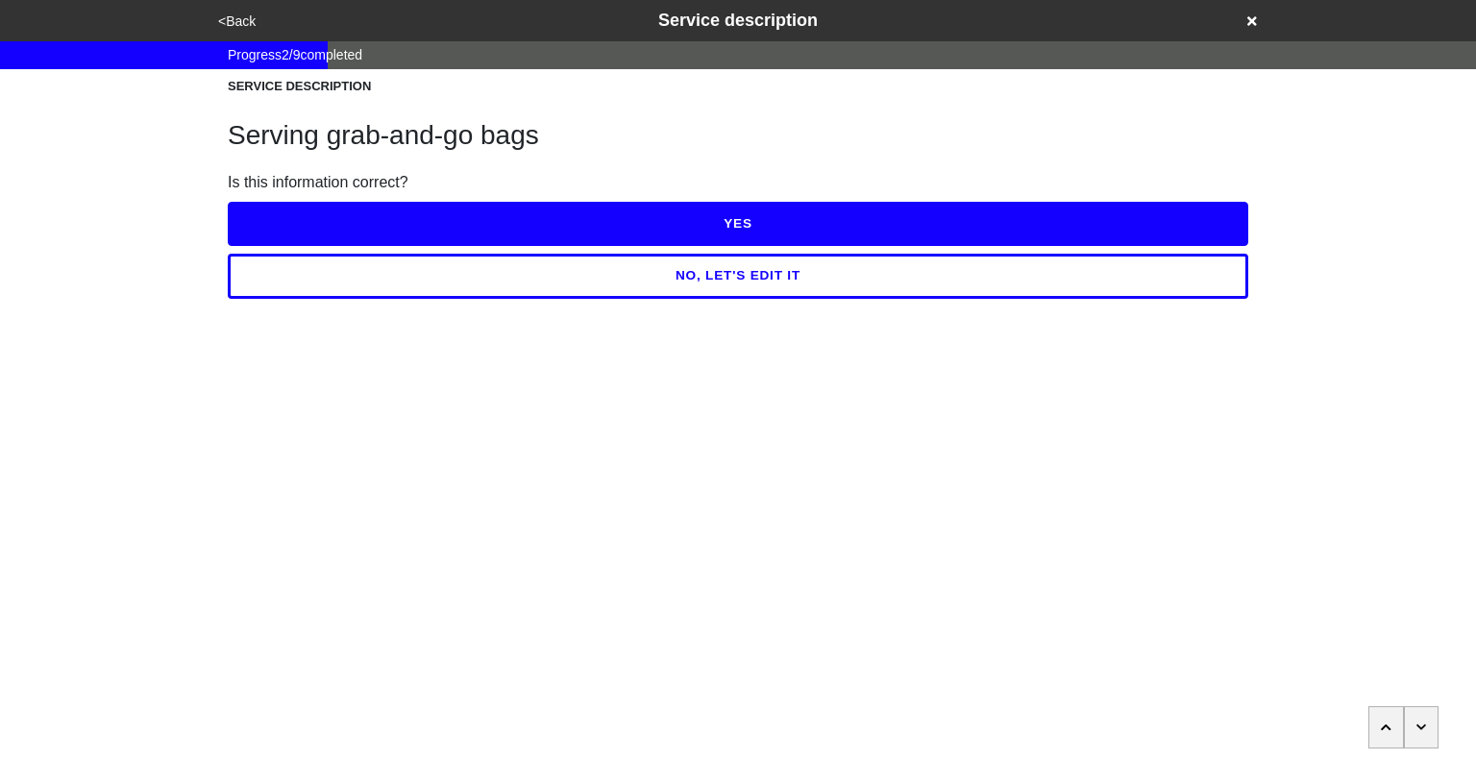
click at [678, 284] on button "NO, LET'S EDIT IT" at bounding box center [738, 276] width 1020 height 44
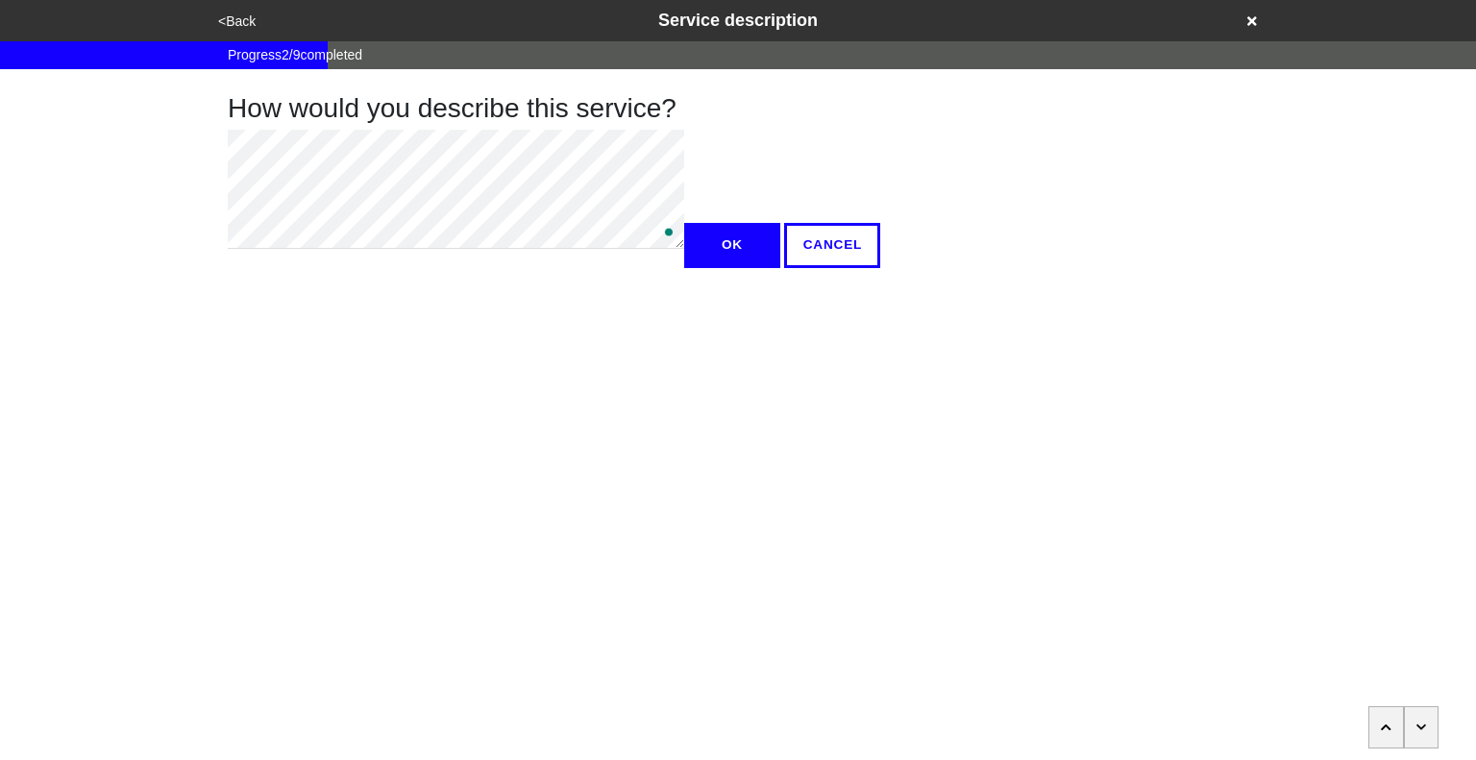
type textarea "x"
click at [684, 267] on button "OK" at bounding box center [732, 245] width 96 height 44
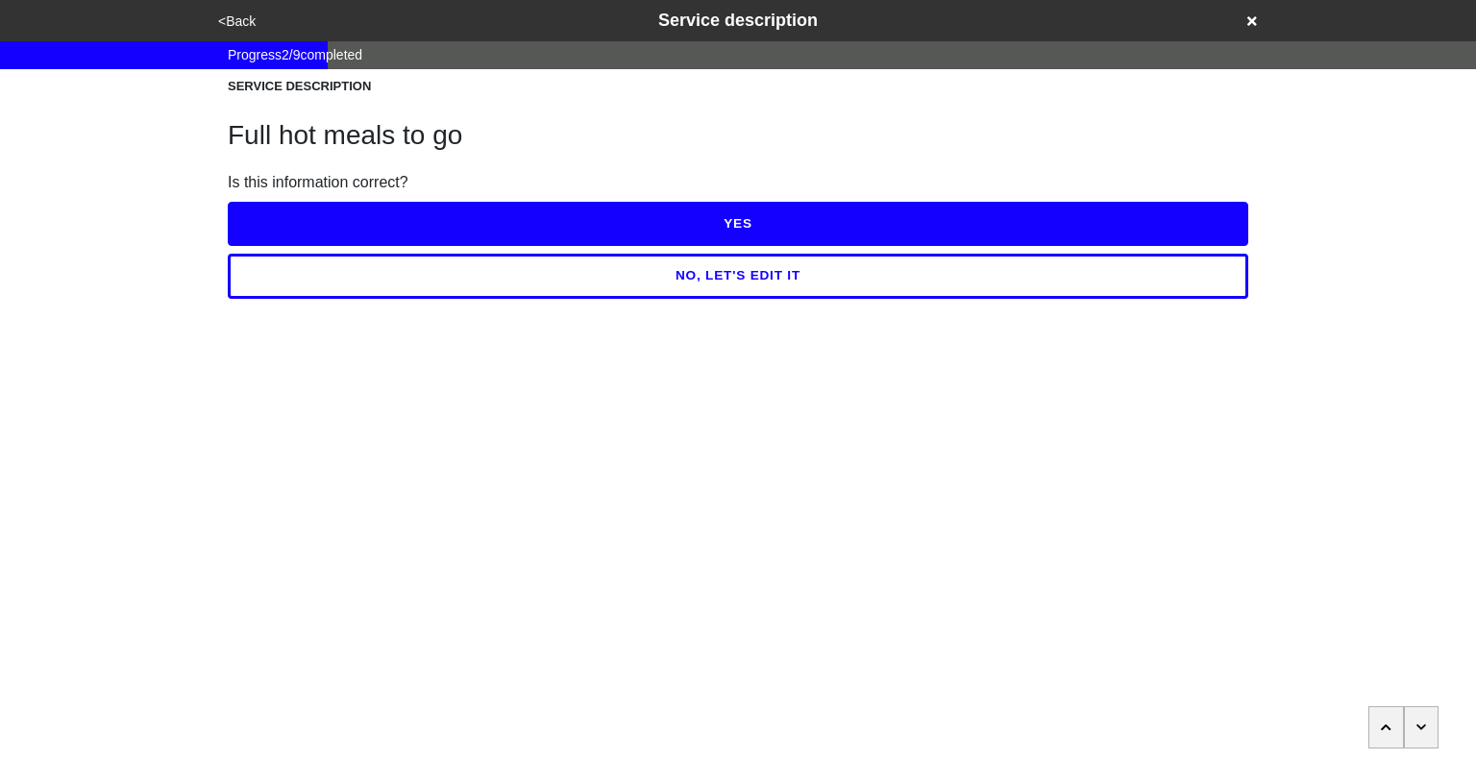
click at [449, 231] on button "YES" at bounding box center [738, 224] width 1020 height 44
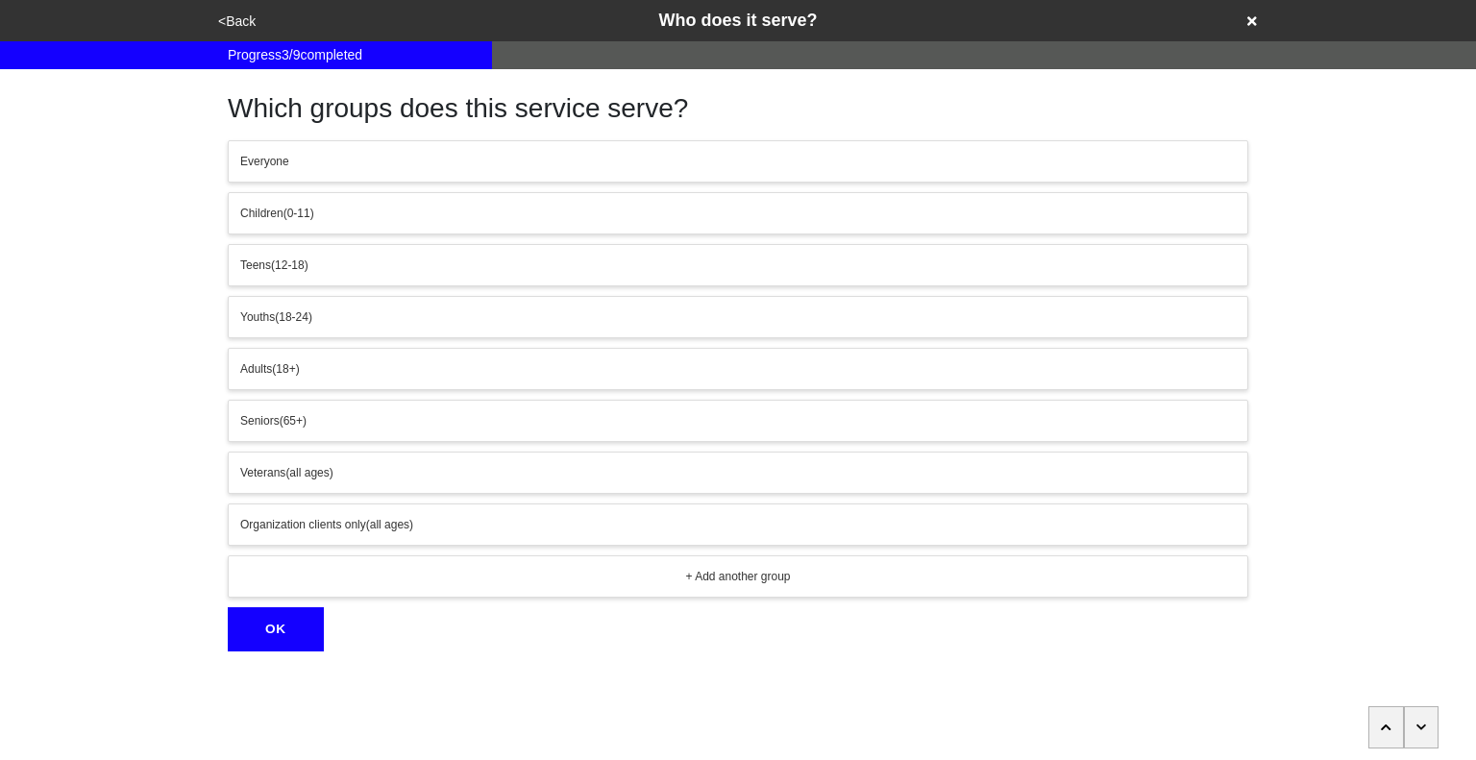
click at [1417, 728] on icon "button" at bounding box center [1421, 728] width 11 height 12
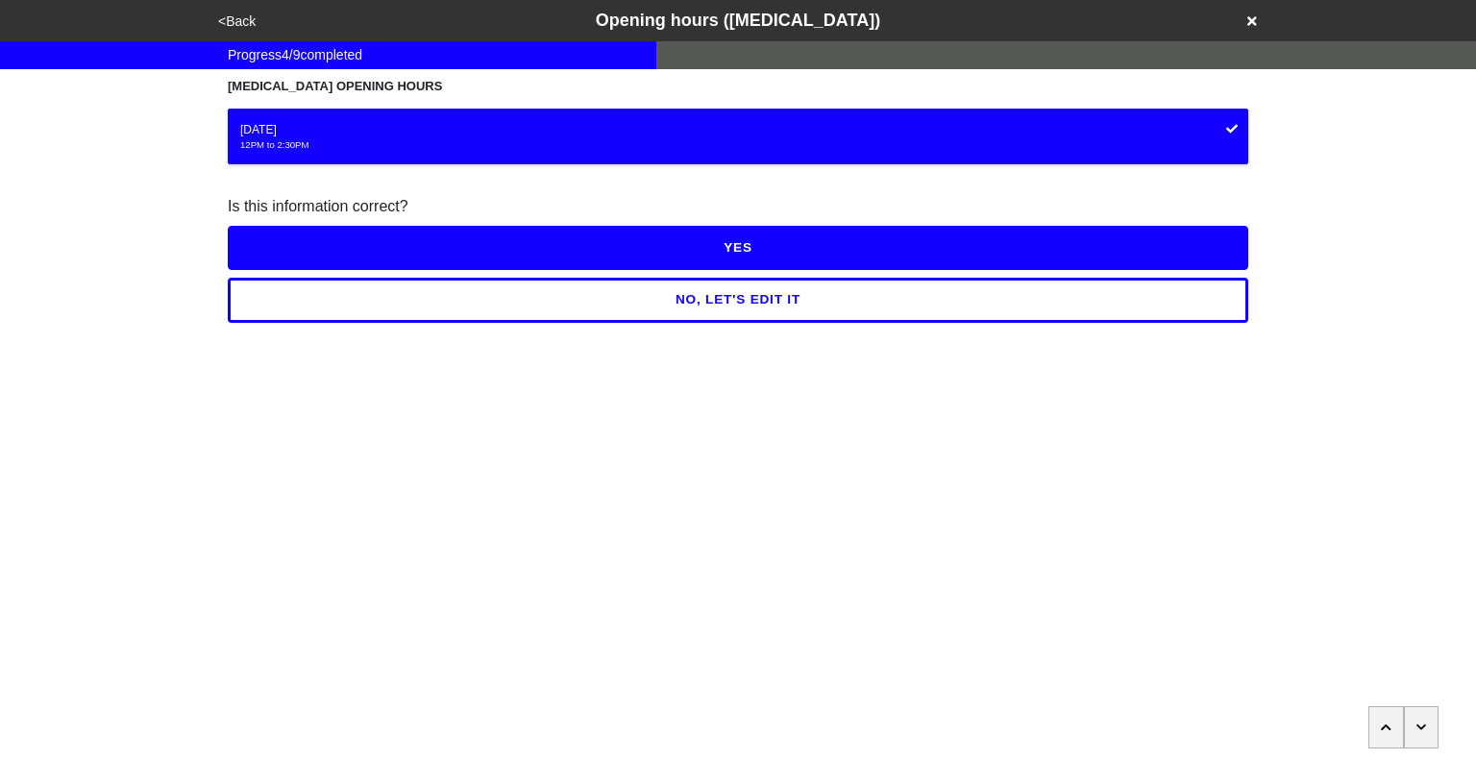
click at [1417, 728] on icon "button" at bounding box center [1421, 728] width 11 height 12
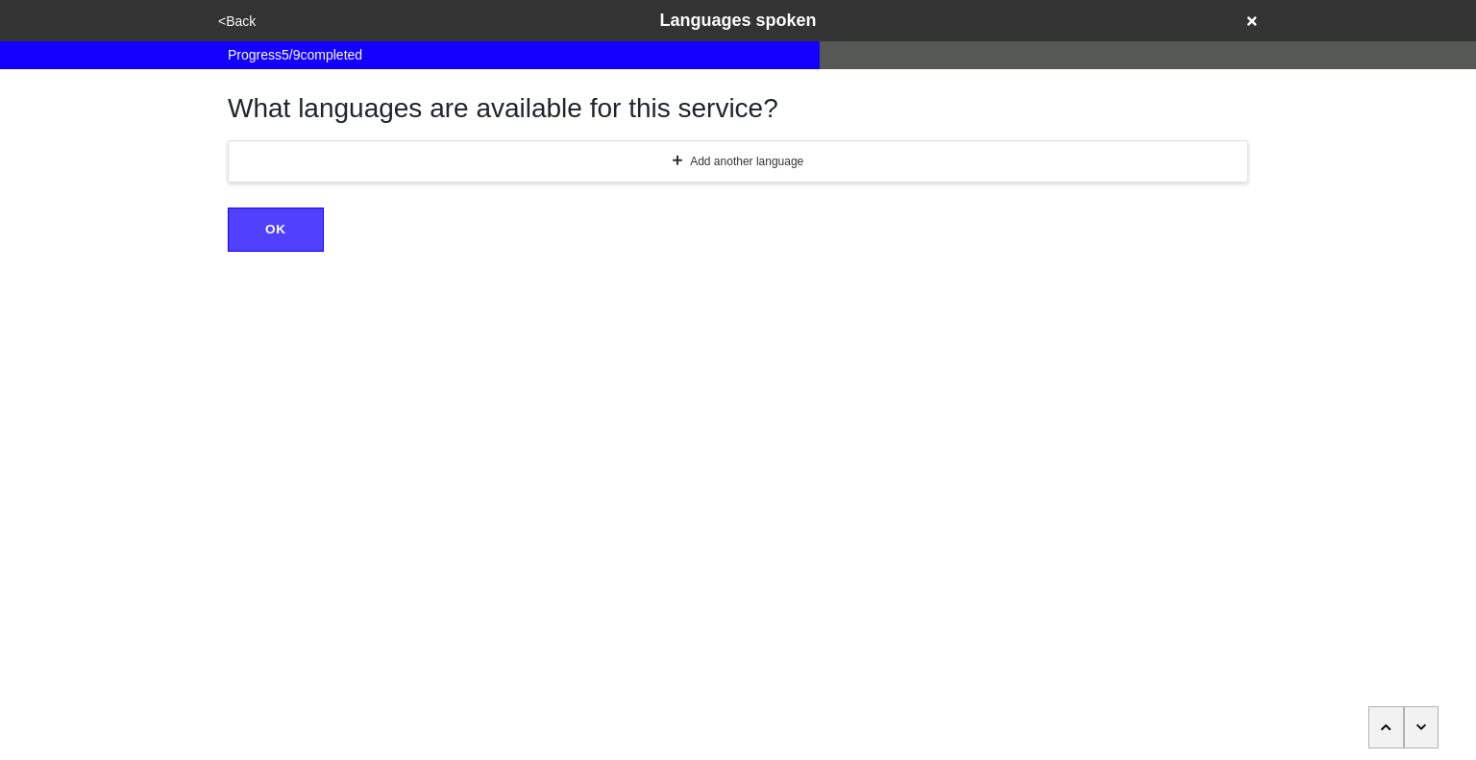
click at [1417, 728] on icon "button" at bounding box center [1421, 728] width 11 height 12
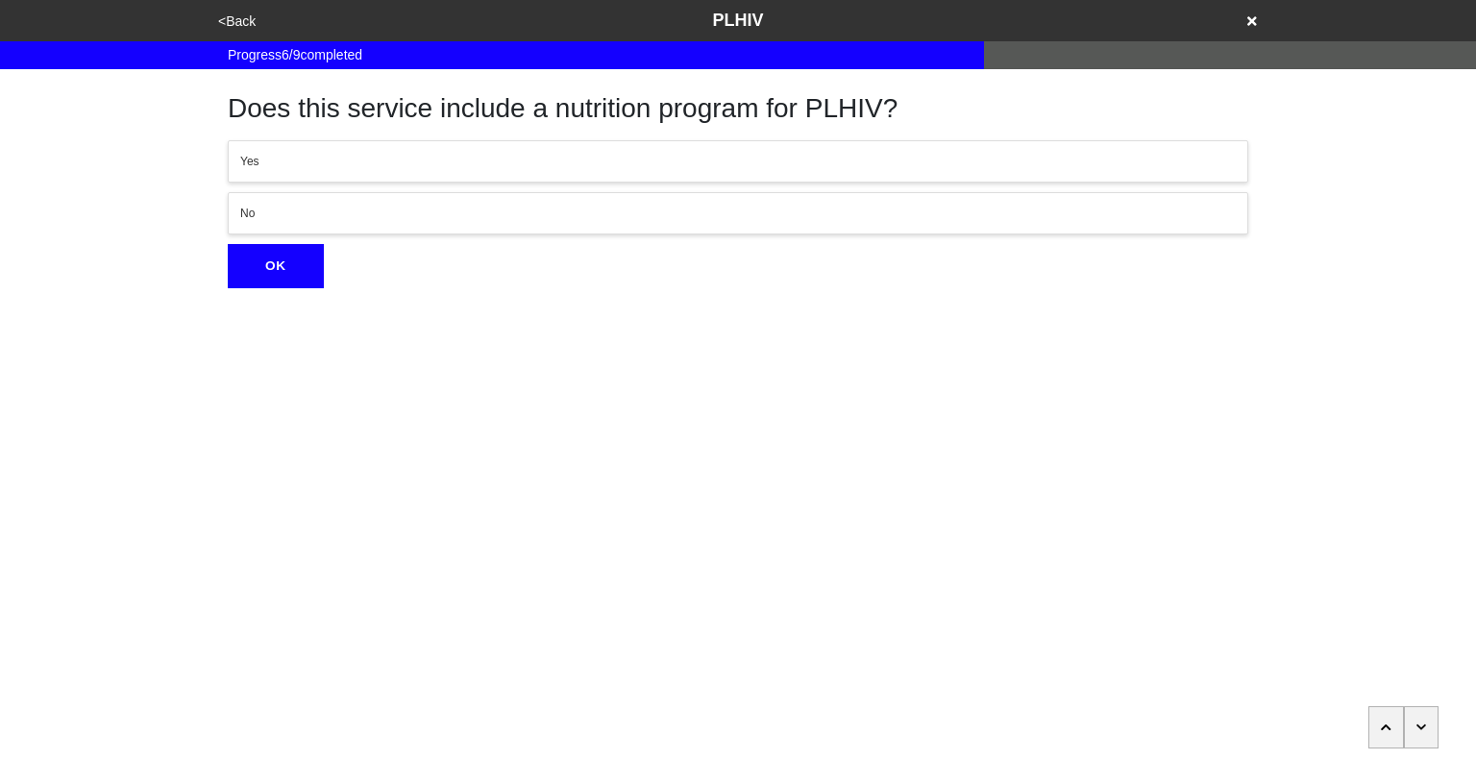
click at [1417, 728] on icon "button" at bounding box center [1421, 728] width 11 height 12
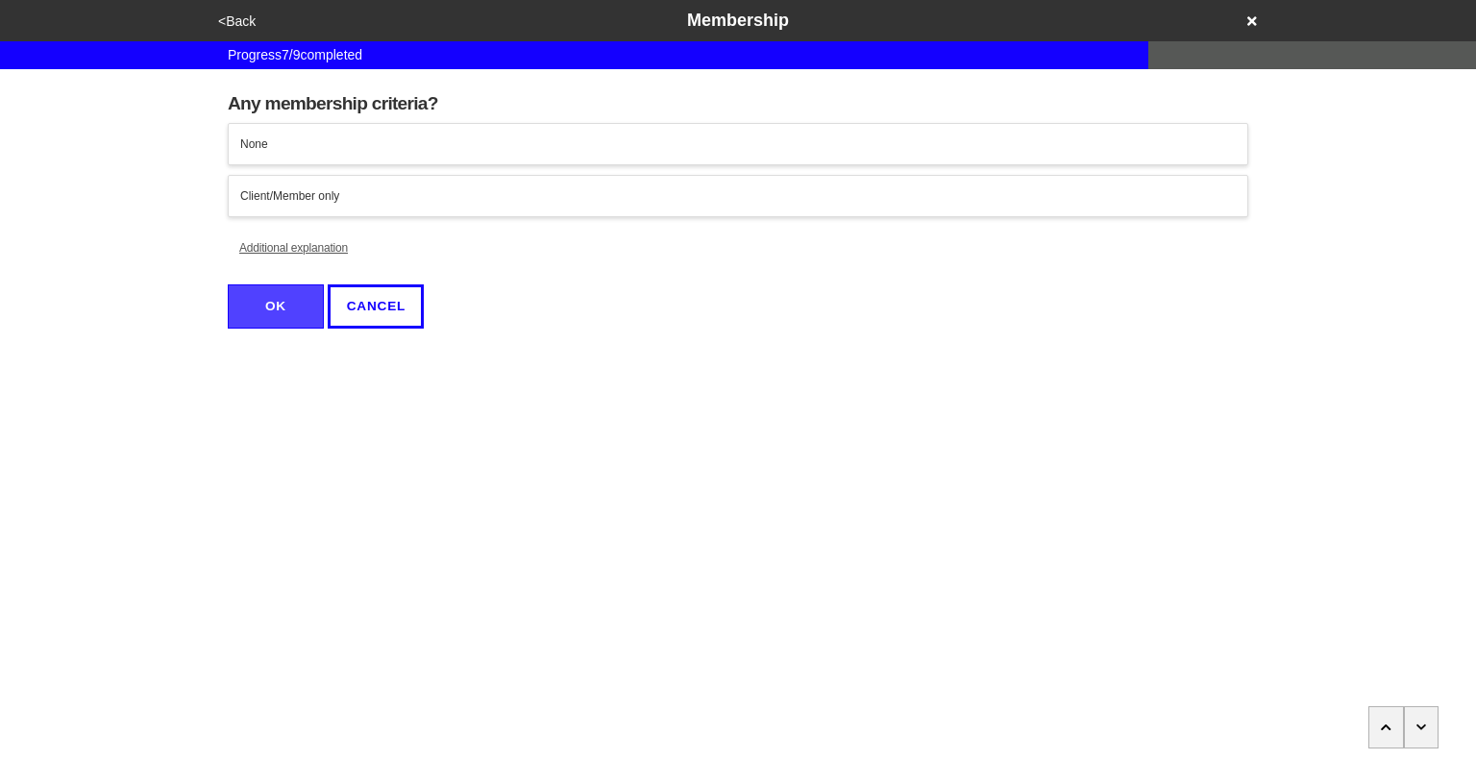
click at [1417, 728] on icon "button" at bounding box center [1421, 728] width 11 height 12
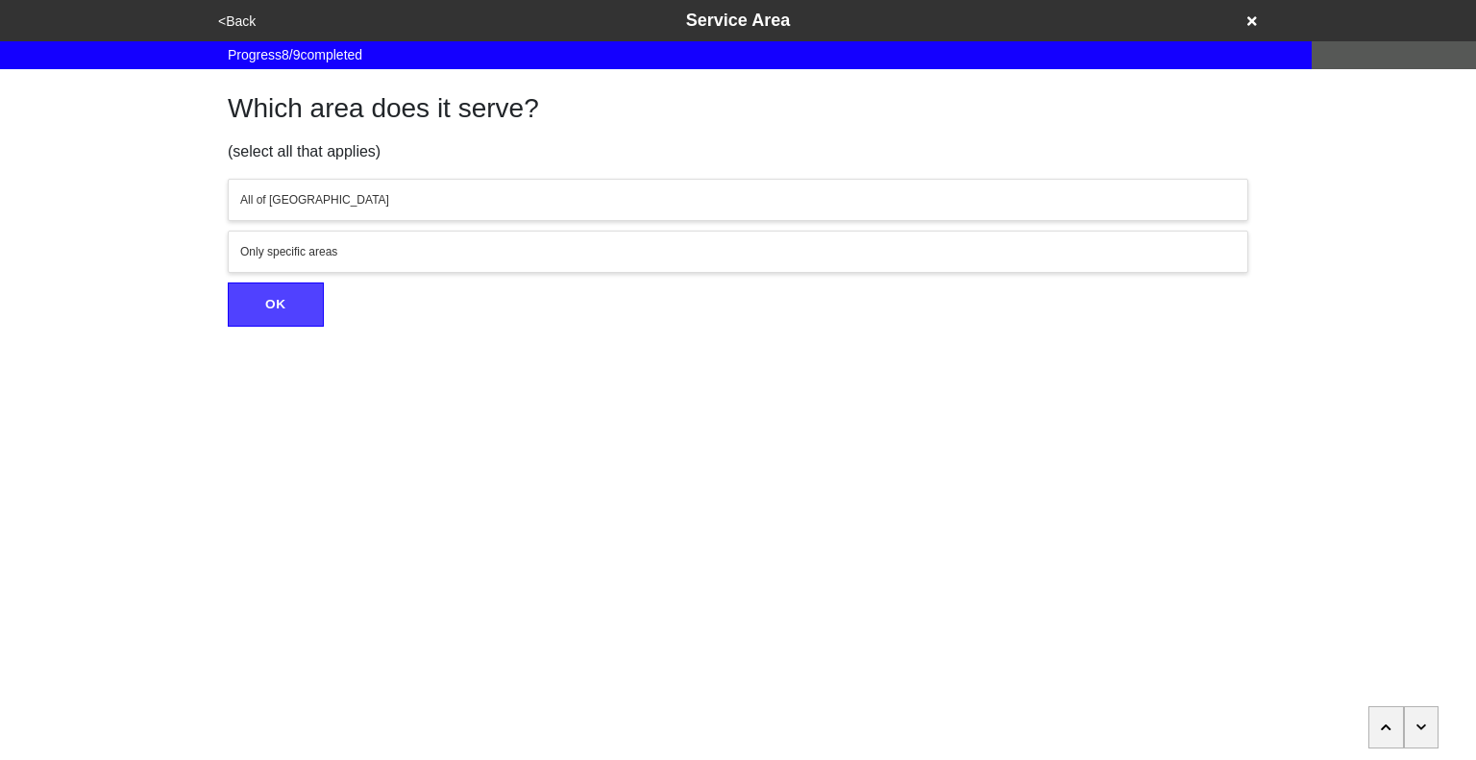
click at [1417, 728] on icon "button" at bounding box center [1421, 728] width 11 height 12
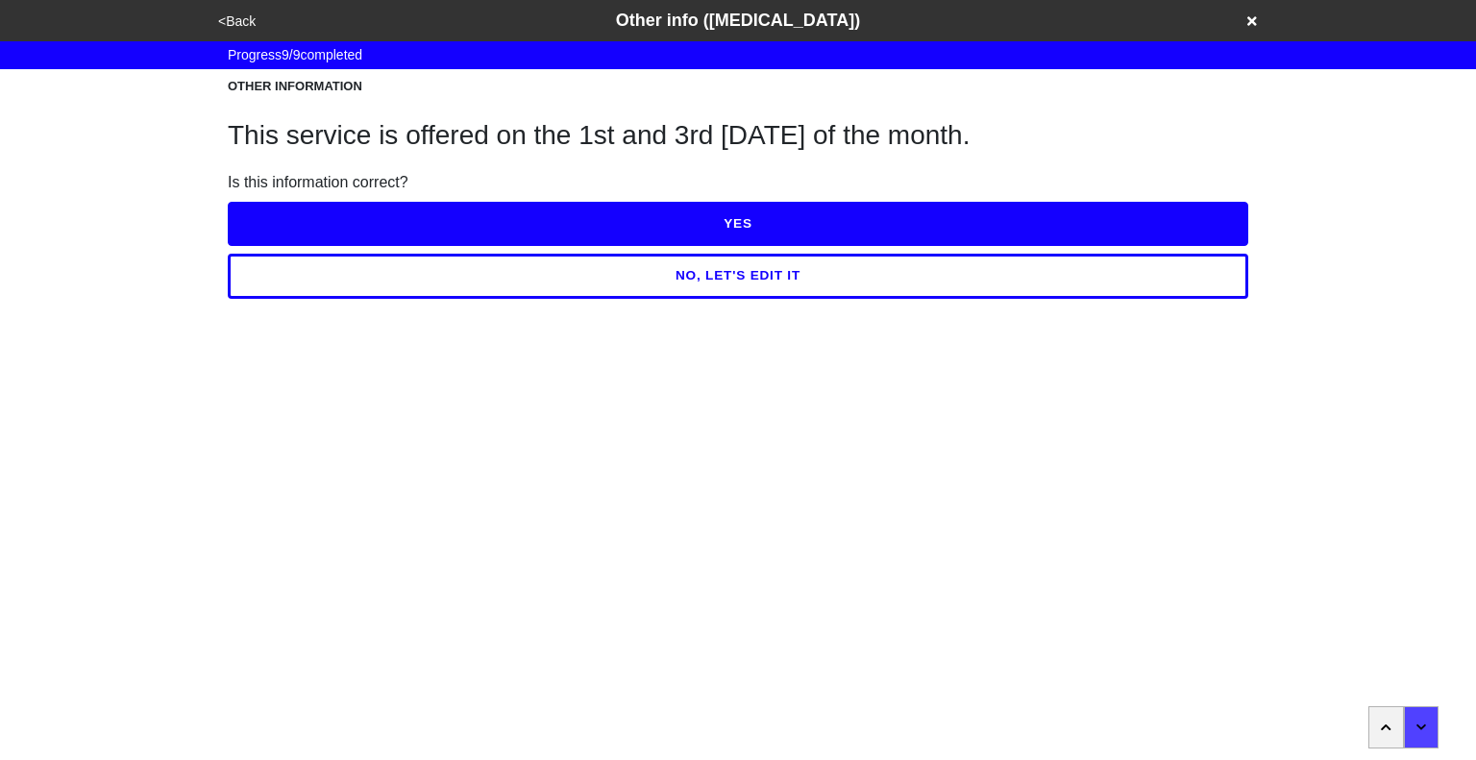
click at [767, 218] on button "YES" at bounding box center [738, 224] width 1020 height 44
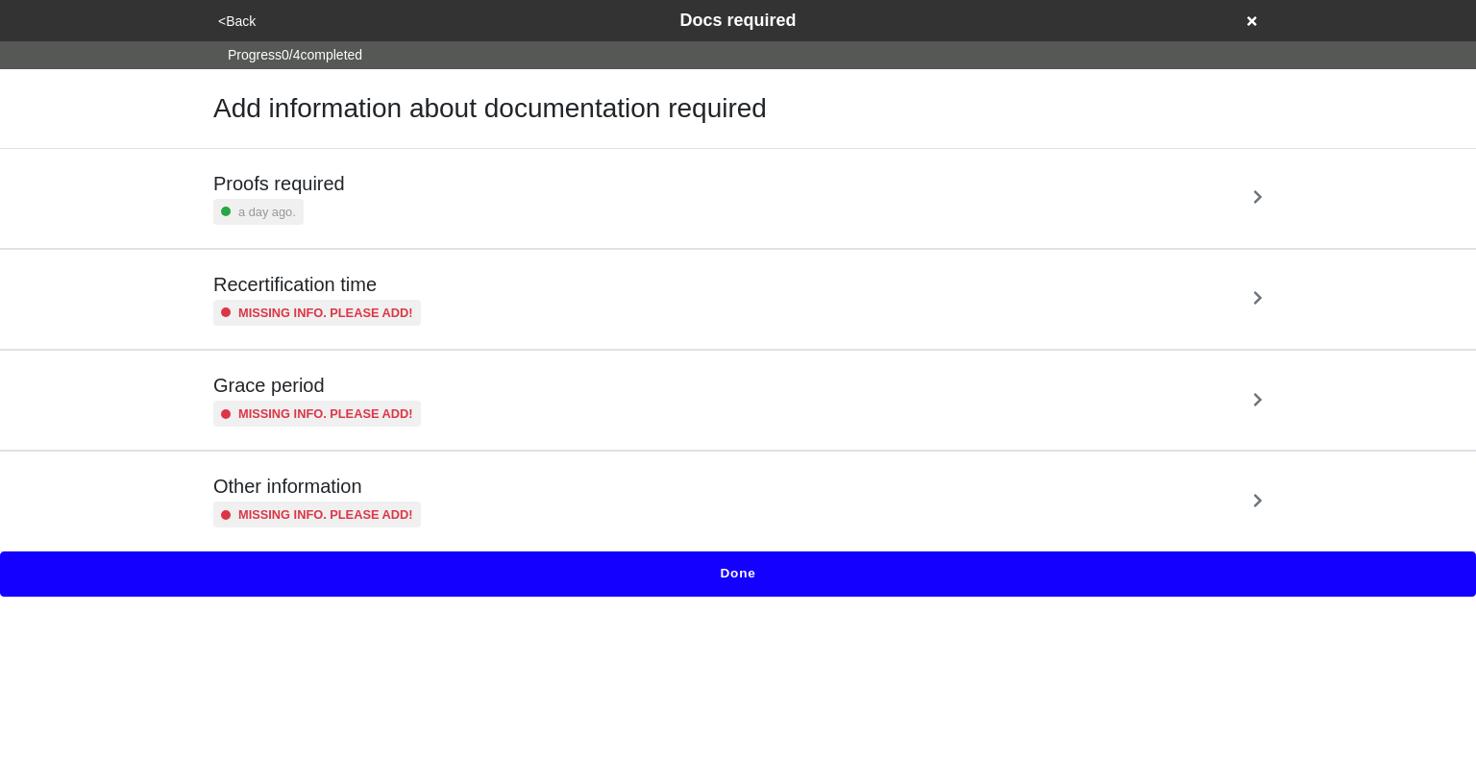
click at [743, 566] on button "Done" at bounding box center [738, 574] width 1476 height 44
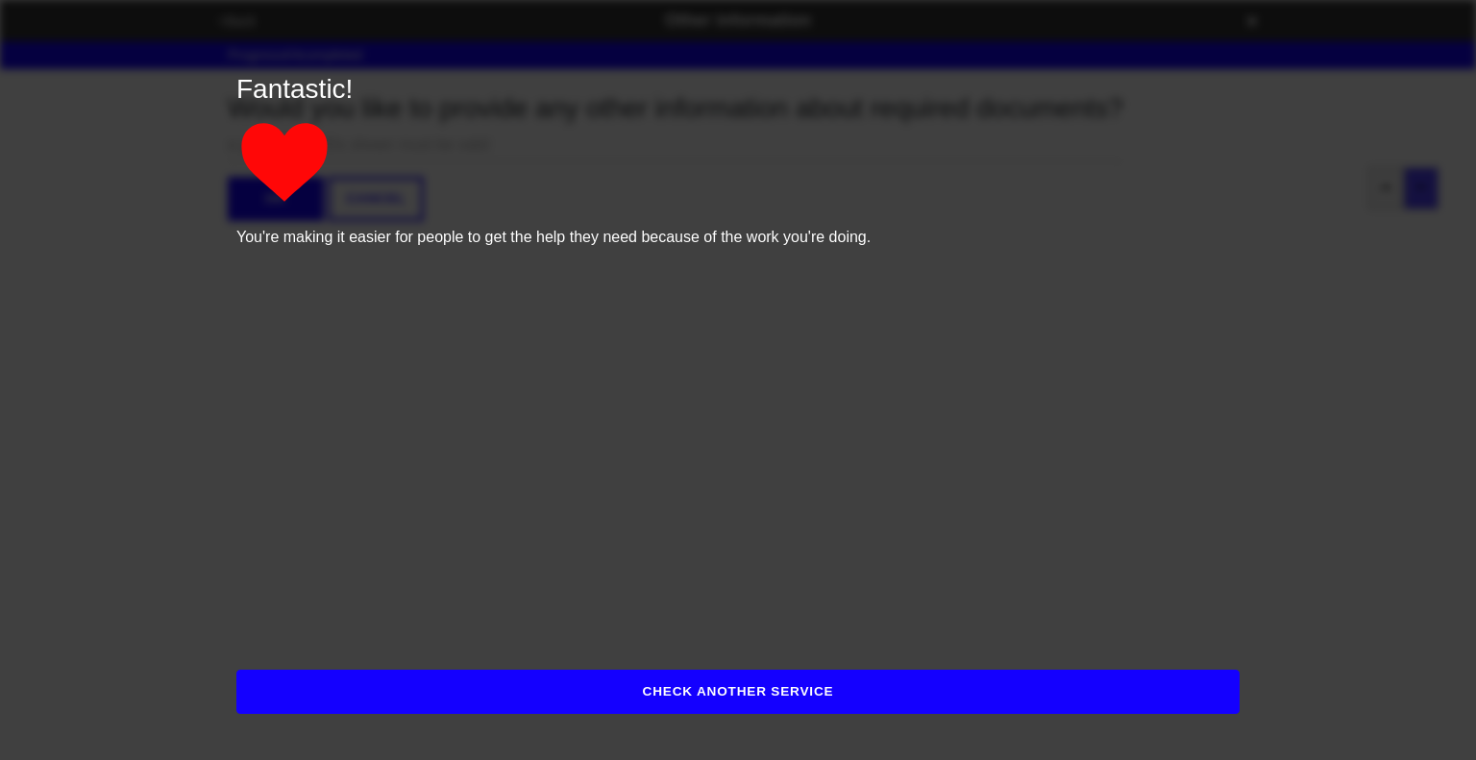
click at [737, 707] on button "CHECK ANOTHER SERVICE" at bounding box center [737, 692] width 1003 height 44
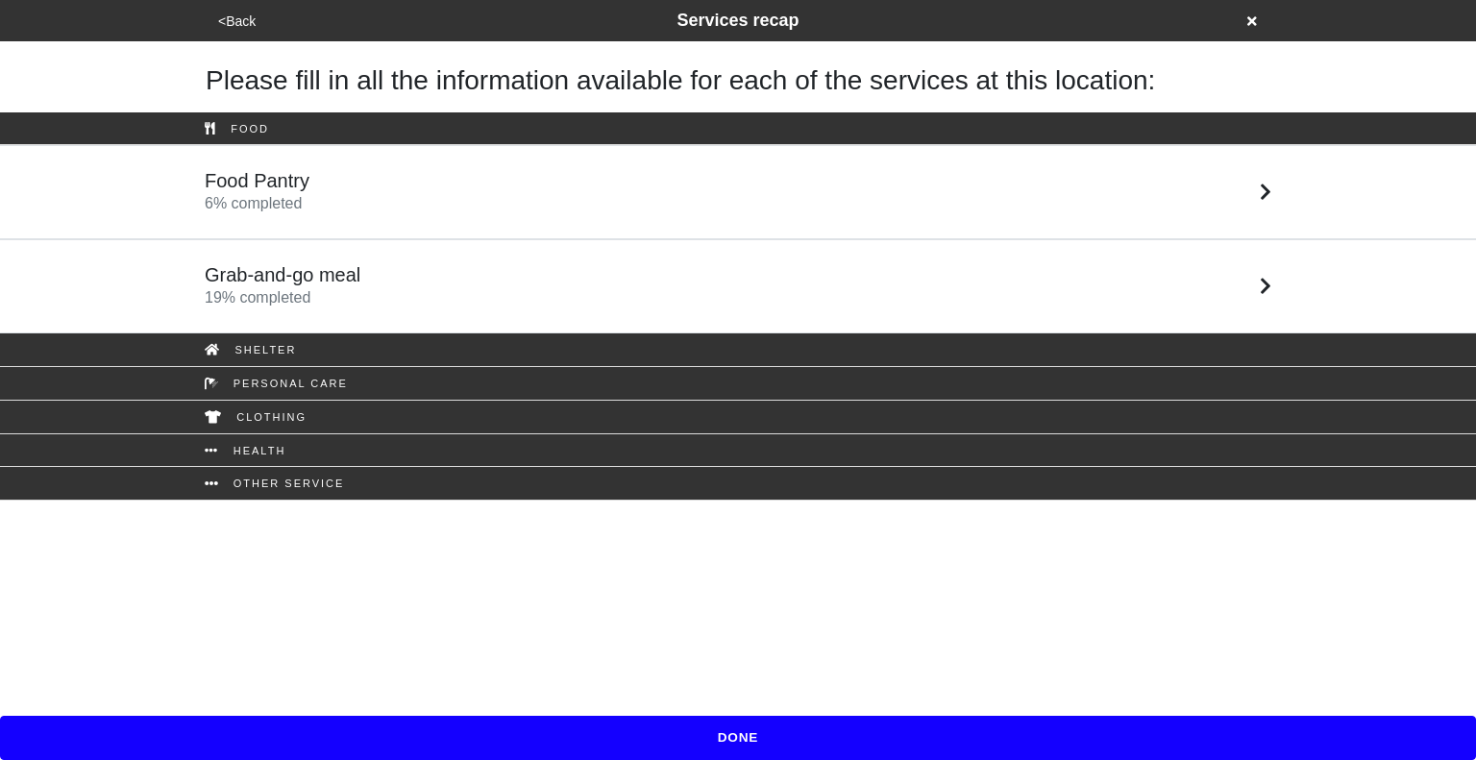
click at [221, 29] on button "<Back" at bounding box center [236, 22] width 49 height 22
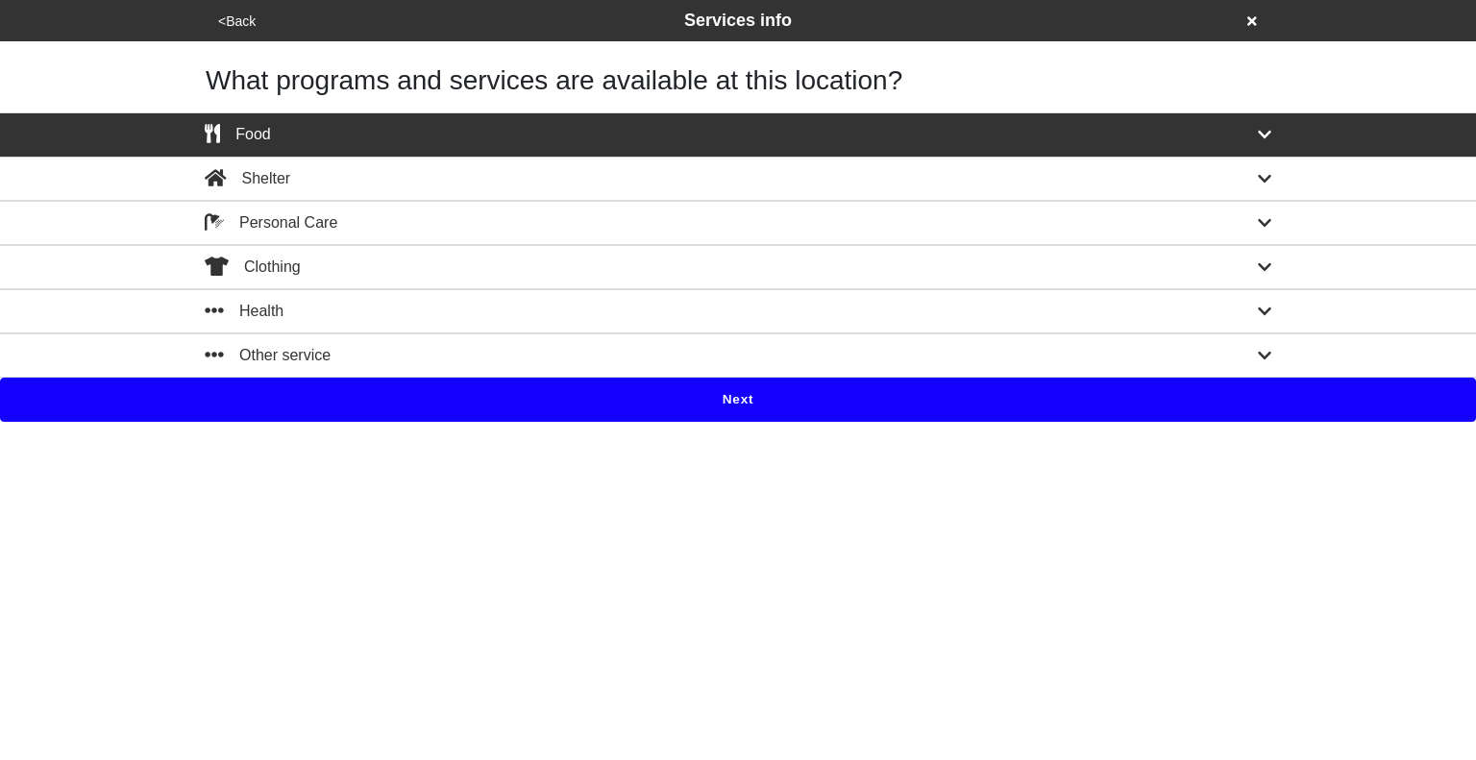
click at [221, 29] on button "<Back" at bounding box center [236, 22] width 49 height 22
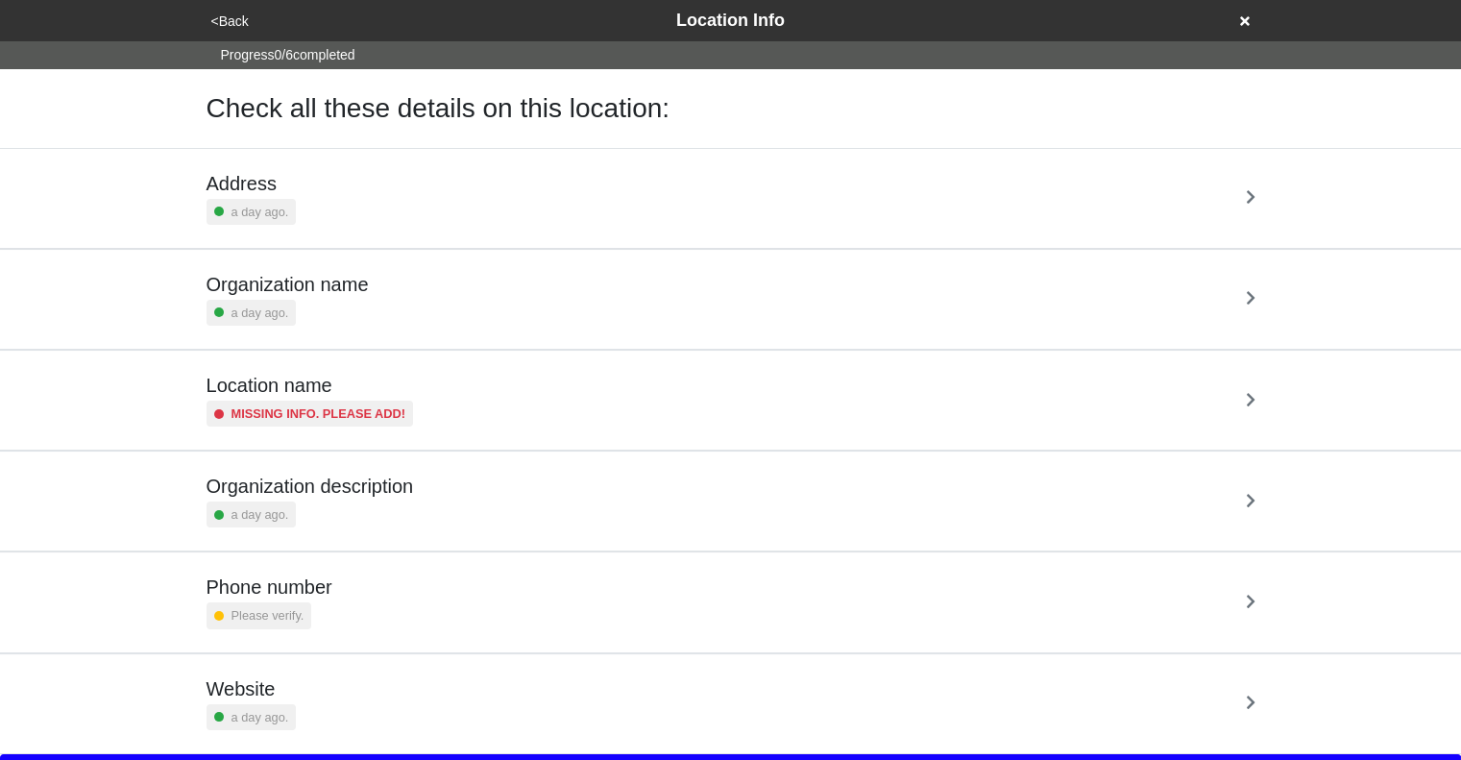
click at [389, 279] on div "Organization name a day ago." at bounding box center [731, 299] width 1049 height 53
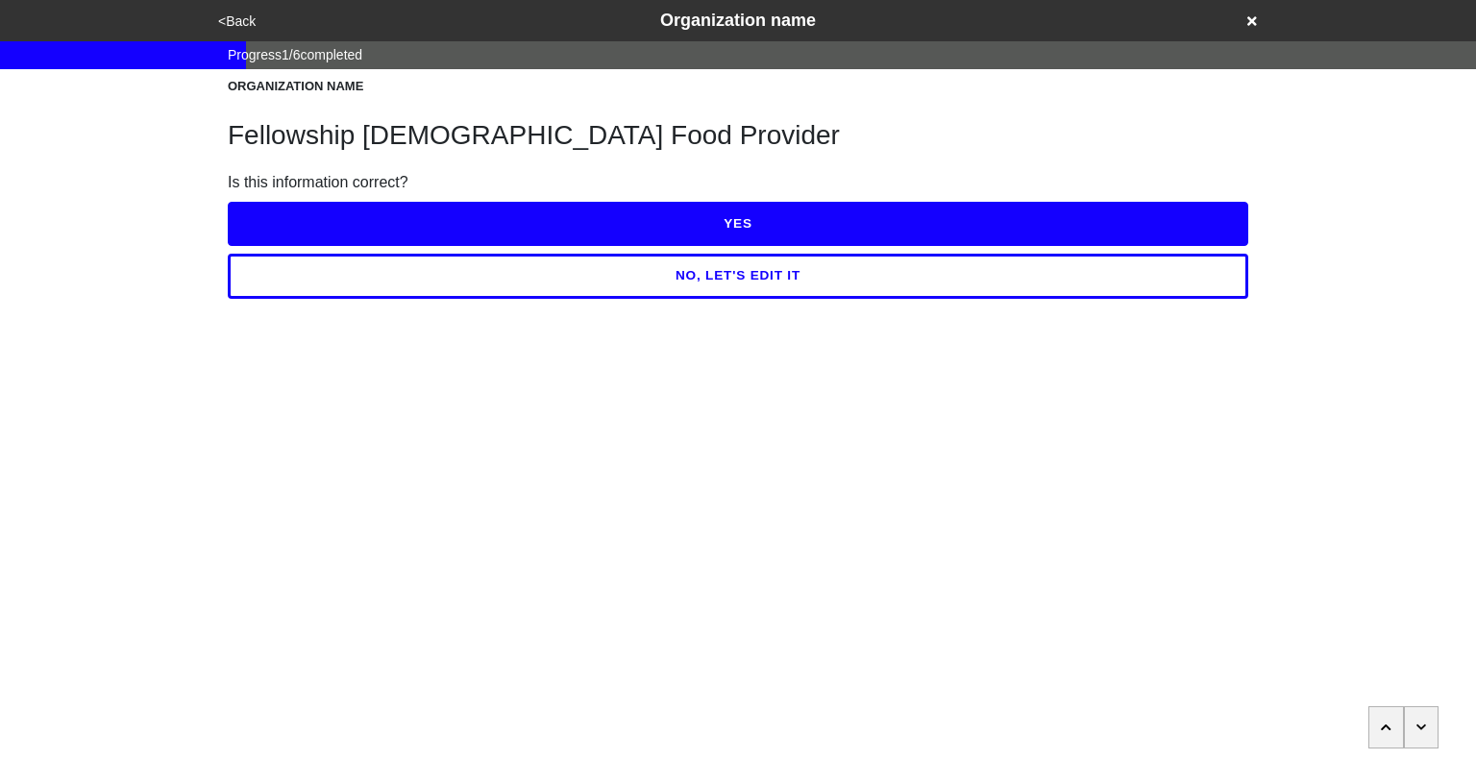
click at [395, 145] on h1 "Fellowship [DEMOGRAPHIC_DATA] Food Provider" at bounding box center [738, 135] width 1020 height 33
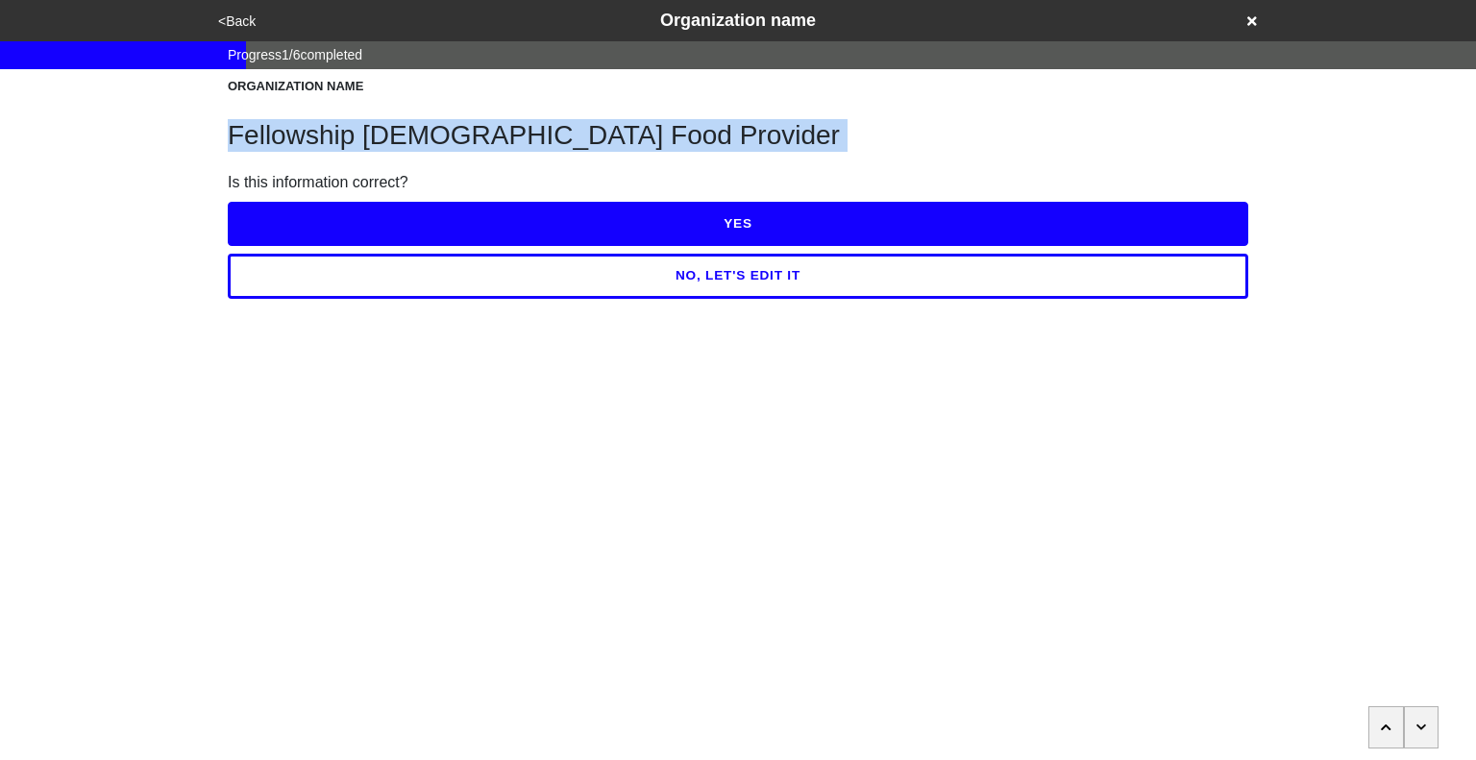
click at [395, 145] on h1 "Fellowship [DEMOGRAPHIC_DATA] Food Provider" at bounding box center [738, 135] width 1020 height 33
copy h1 "Fellowship [DEMOGRAPHIC_DATA] Food Provider"
